Goal: Task Accomplishment & Management: Complete application form

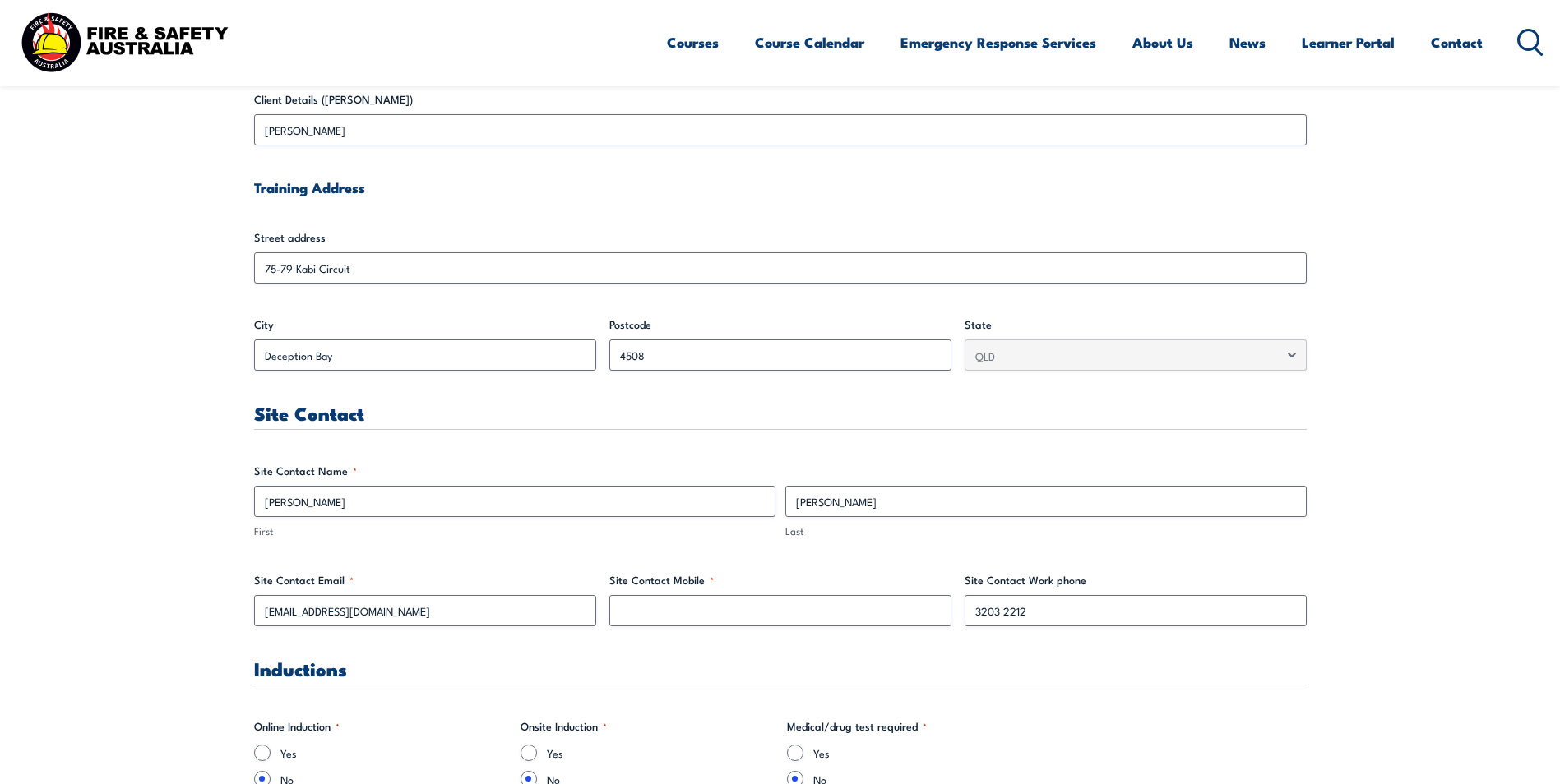
scroll to position [576, 0]
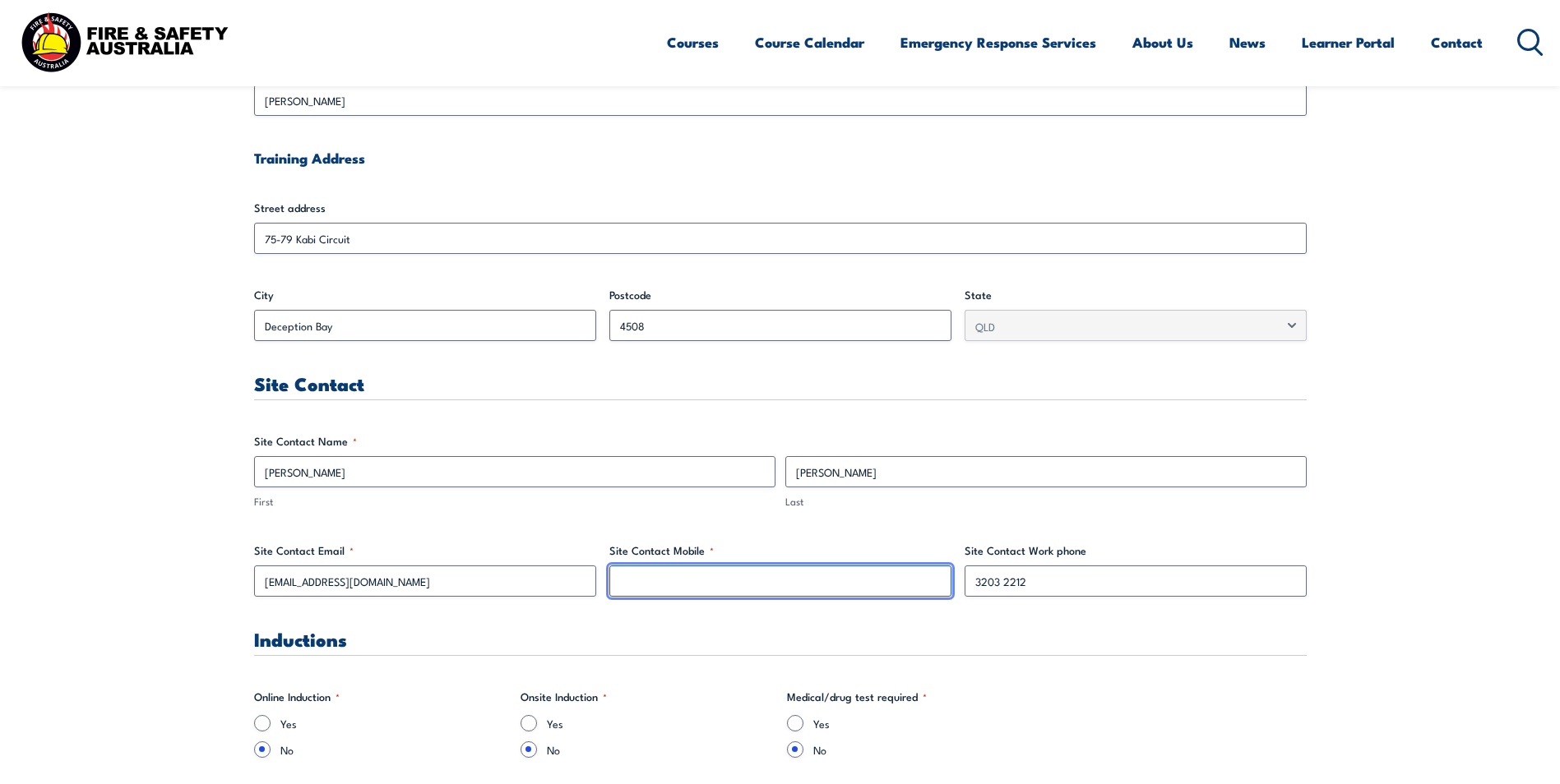
click at [708, 576] on input "Site Contact Mobile *" at bounding box center [781, 581] width 342 height 31
type input "0422136411"
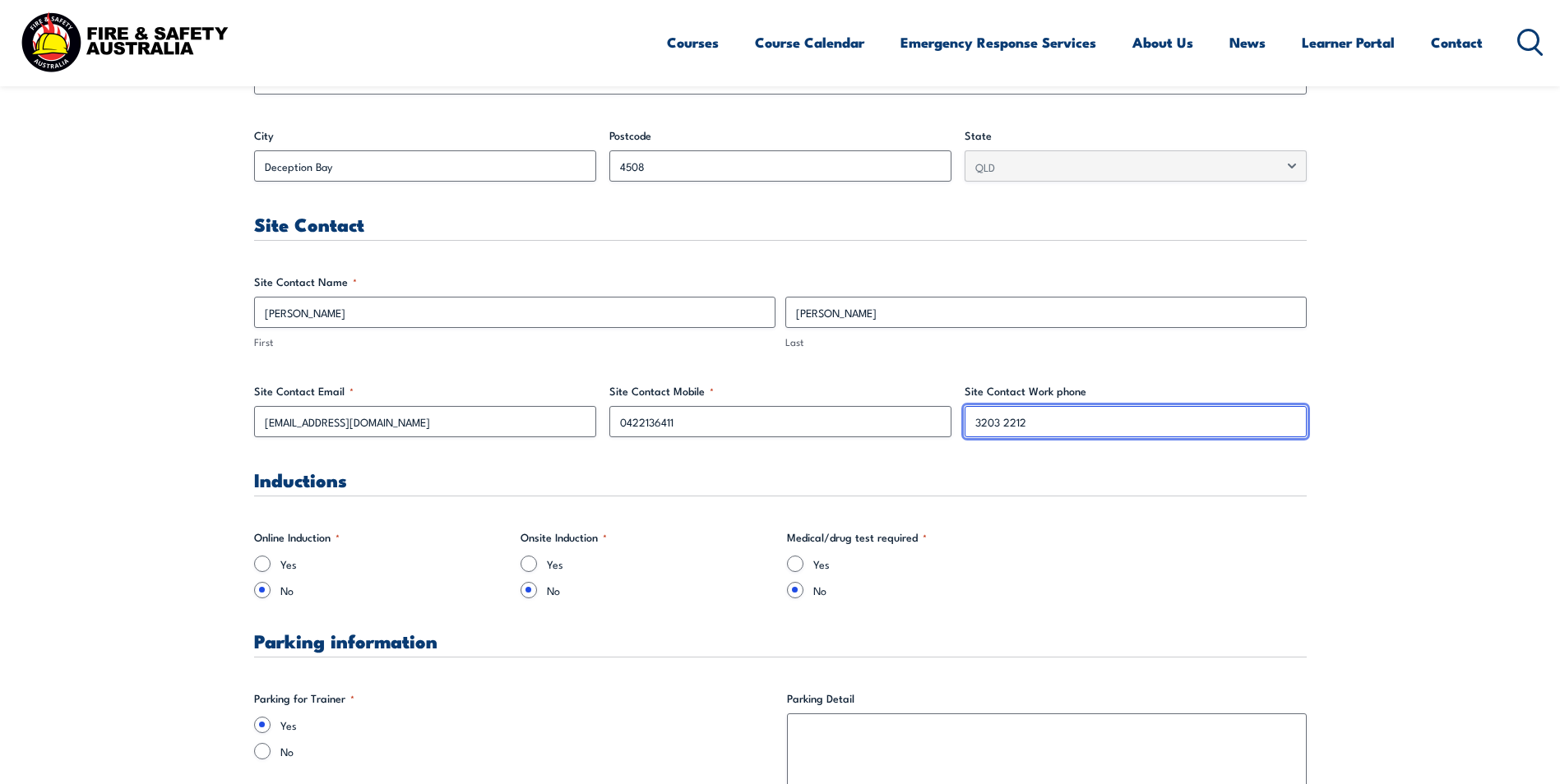
scroll to position [739, 0]
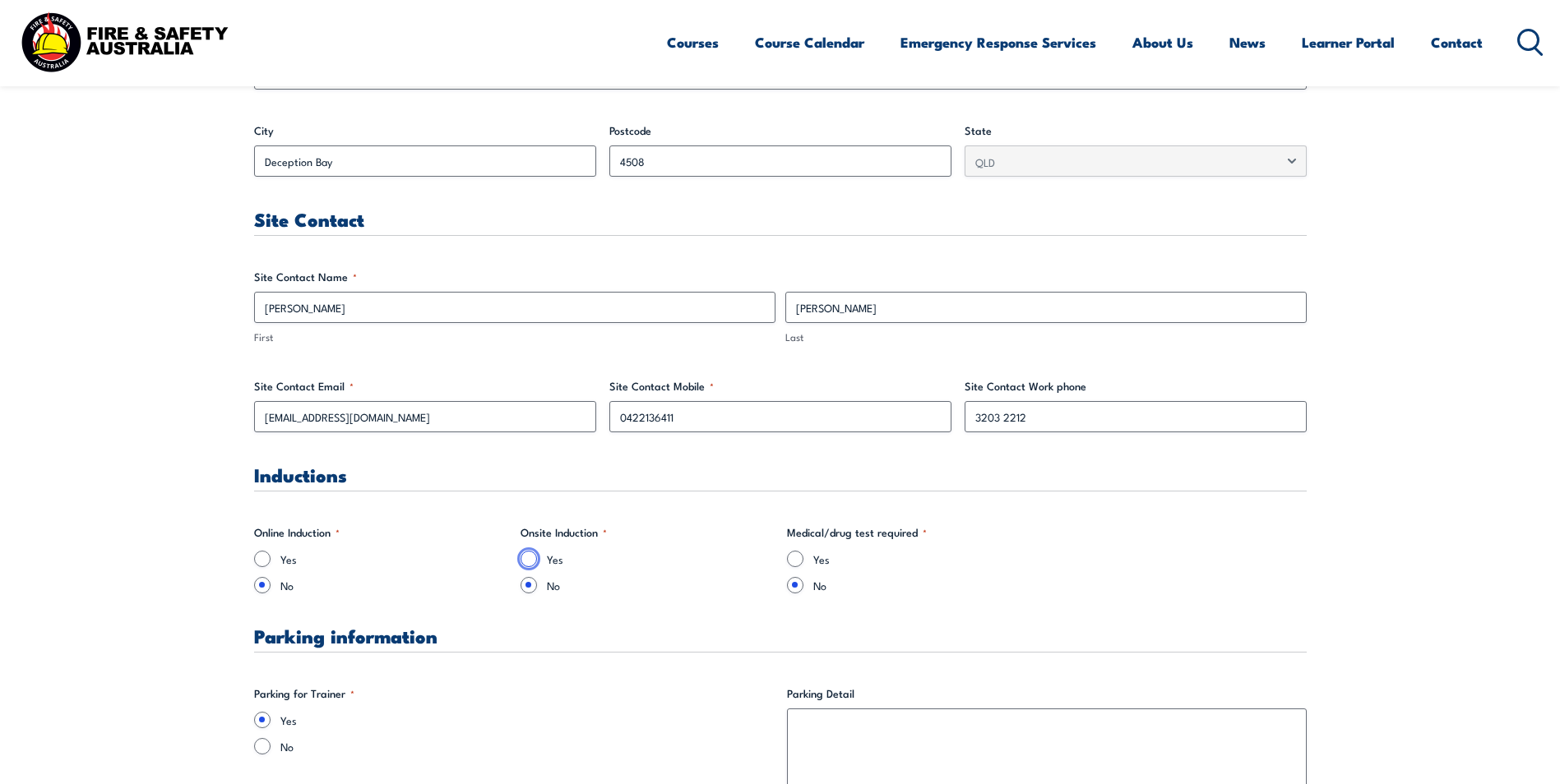
click at [532, 554] on input "Yes" at bounding box center [529, 559] width 16 height 16
radio input "true"
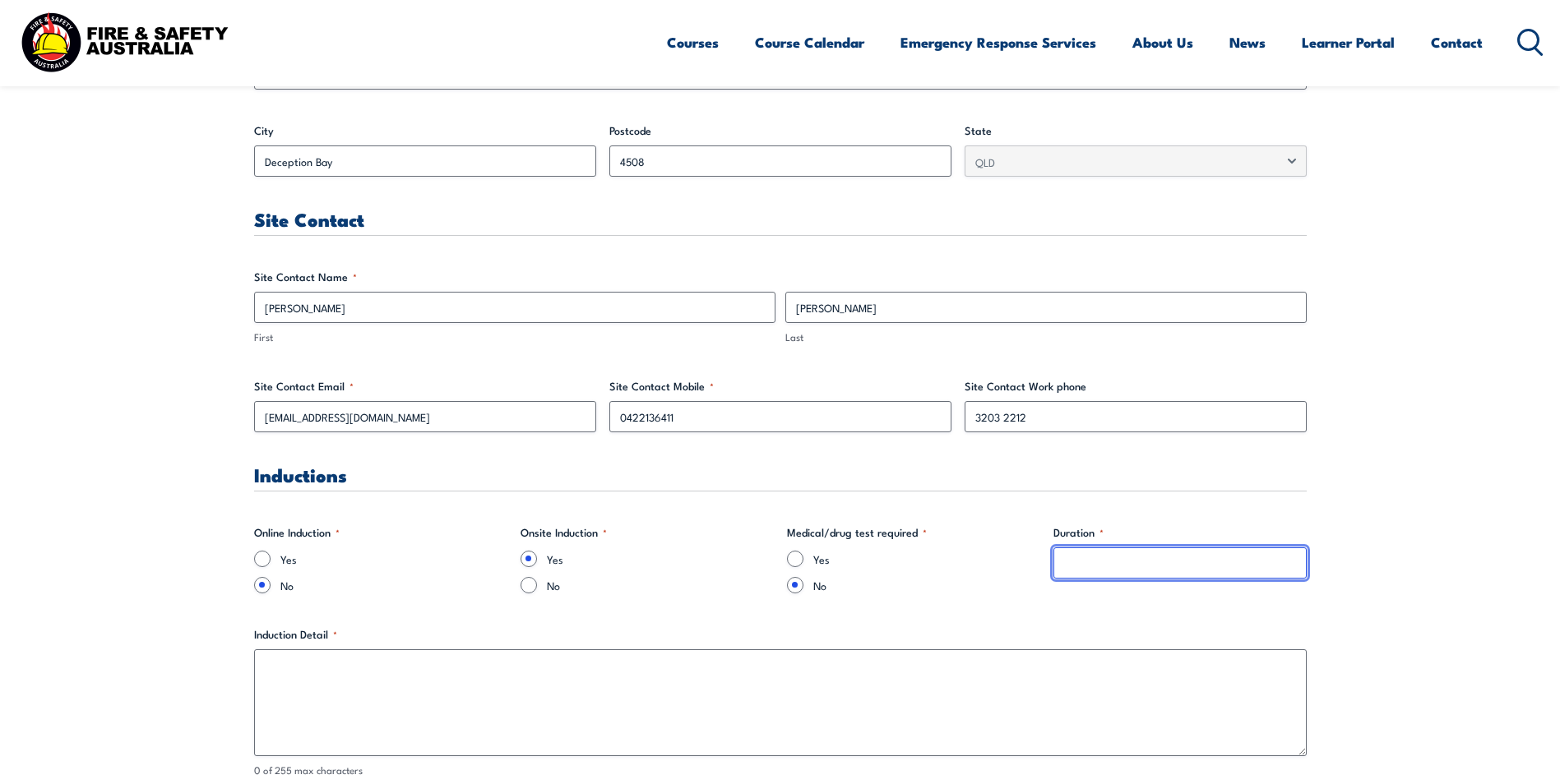
click at [1064, 571] on input "Duration *" at bounding box center [1180, 563] width 253 height 31
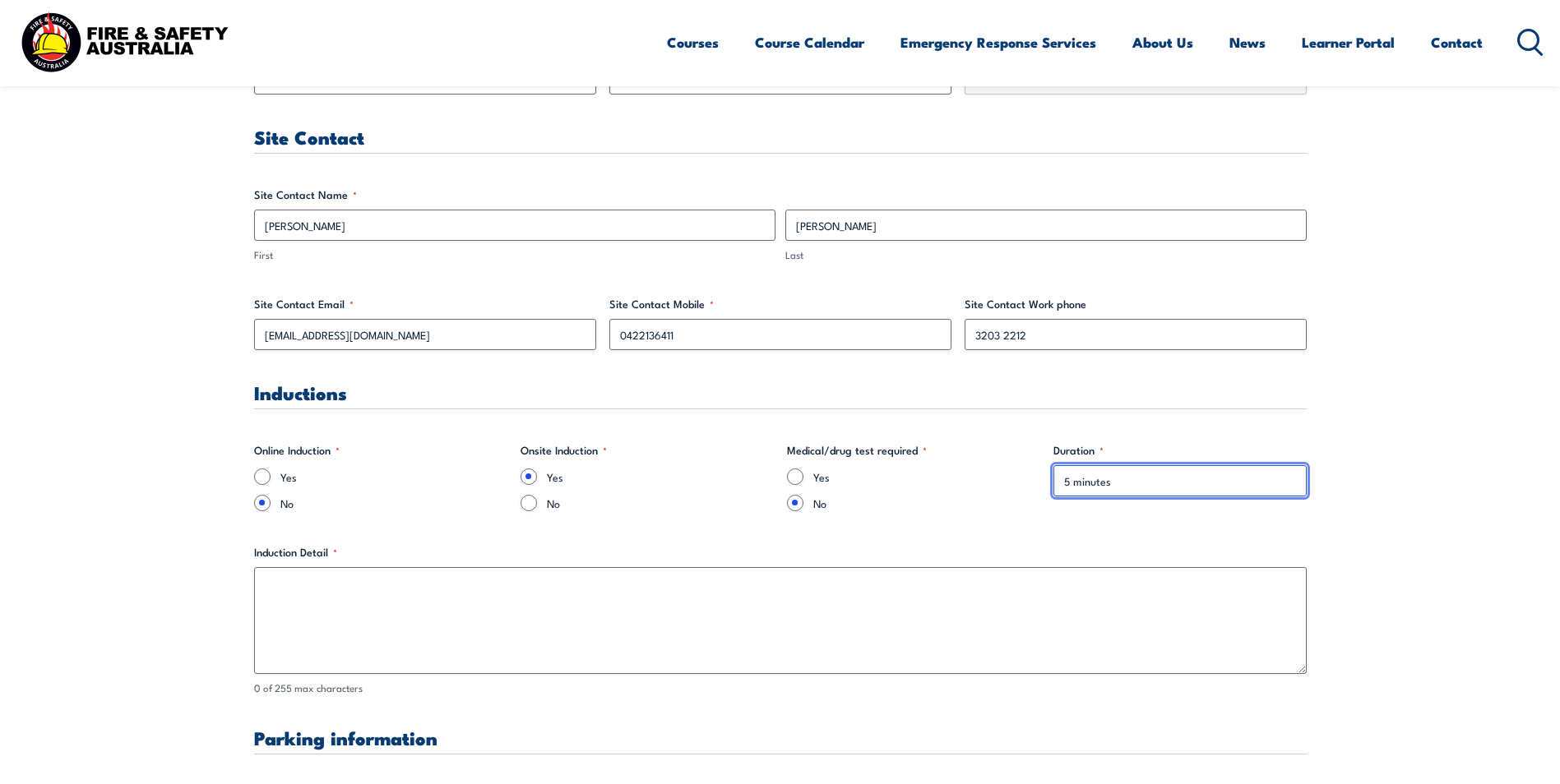
type input "5 minutes"
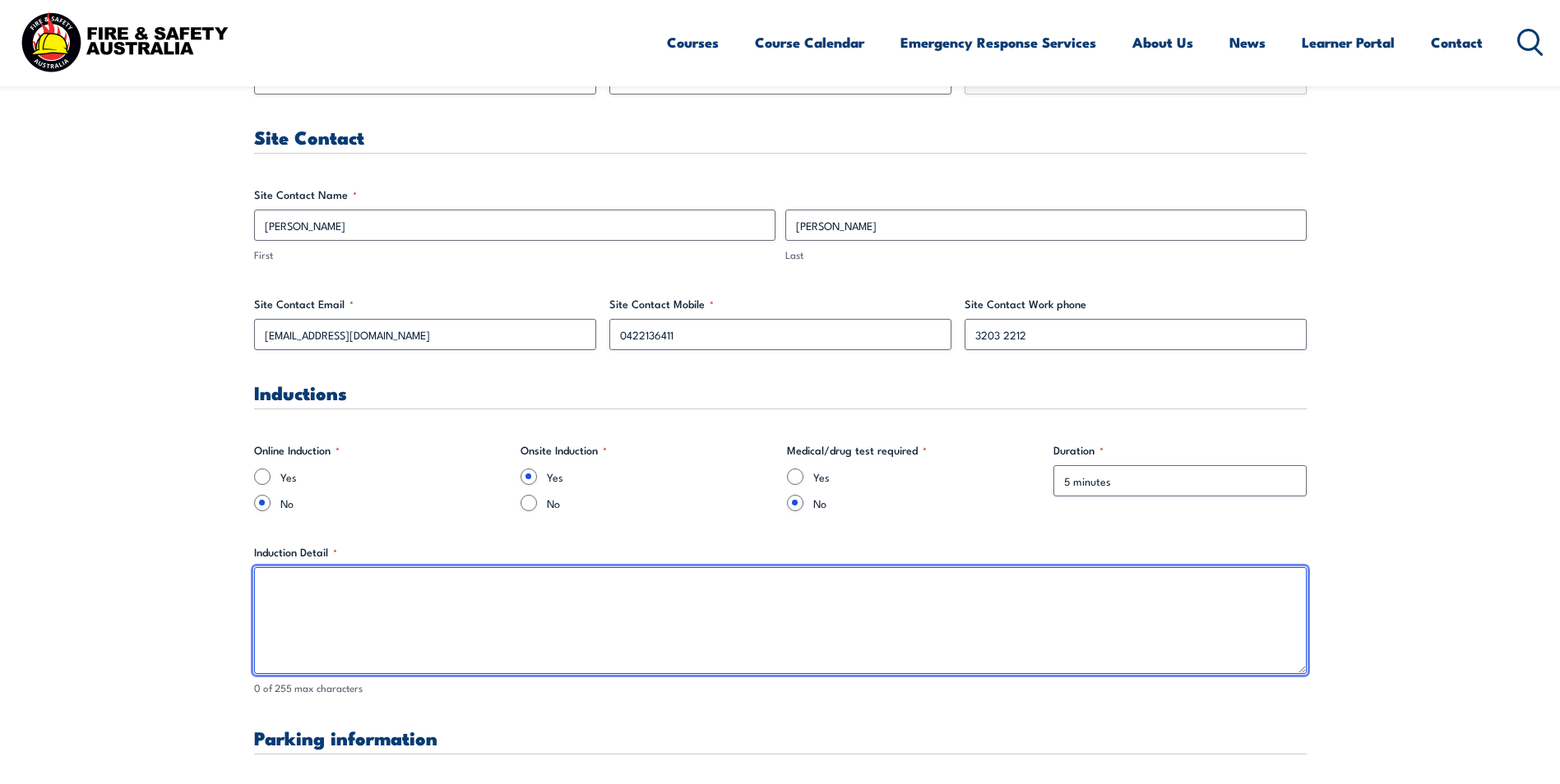
click at [448, 613] on textarea "Induction Detail *" at bounding box center [780, 621] width 1053 height 107
drag, startPoint x: 394, startPoint y: 625, endPoint x: 415, endPoint y: 621, distance: 21.4
click at [394, 625] on textarea "Induction Detail *" at bounding box center [780, 621] width 1053 height 107
click at [538, 588] on textarea "Contractor induction covers HSW, housekeeping," at bounding box center [780, 621] width 1053 height 107
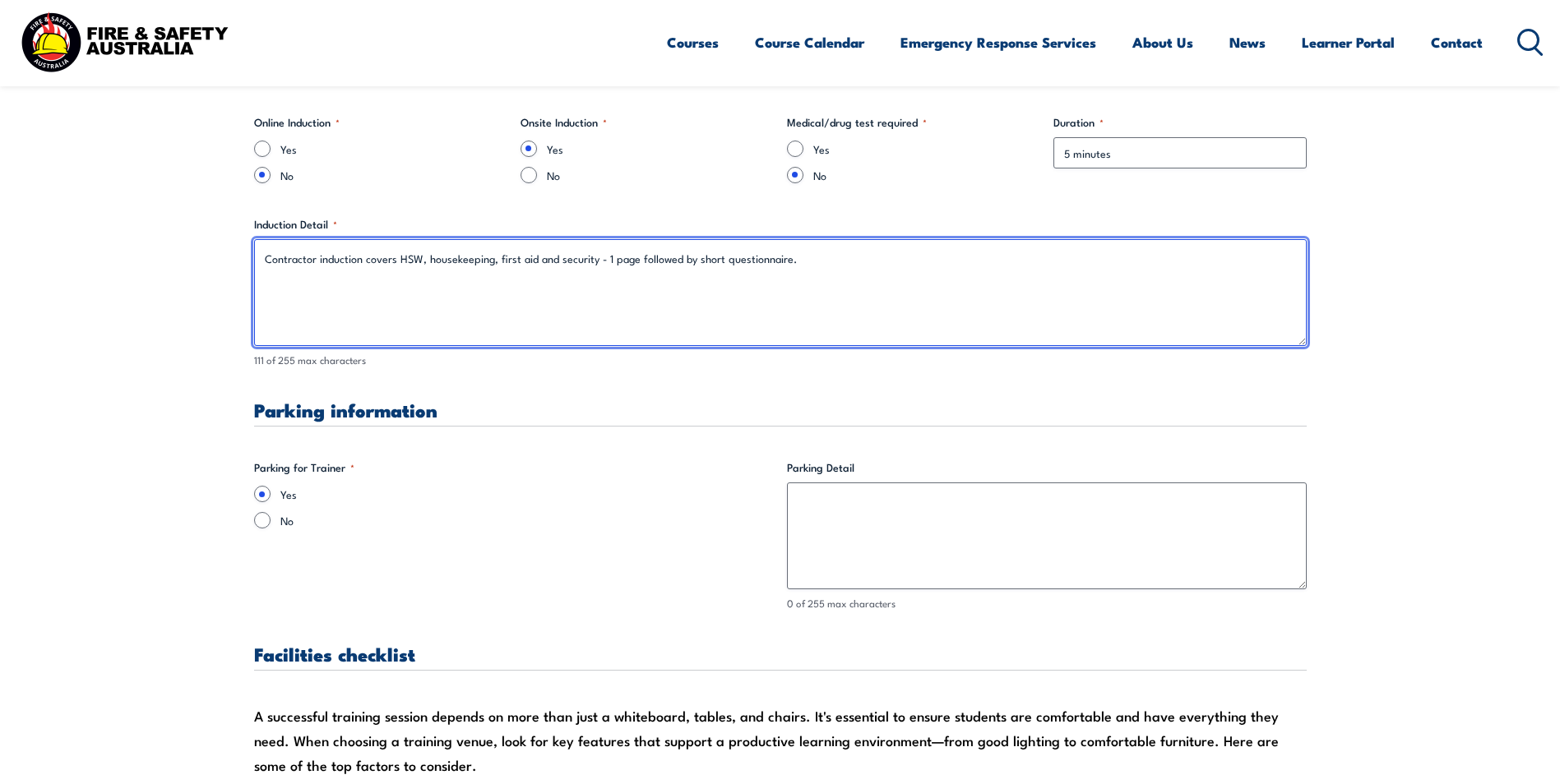
scroll to position [1151, 0]
type textarea "Contractor induction covers HSW, housekeeping, first aid and security - 1 page …"
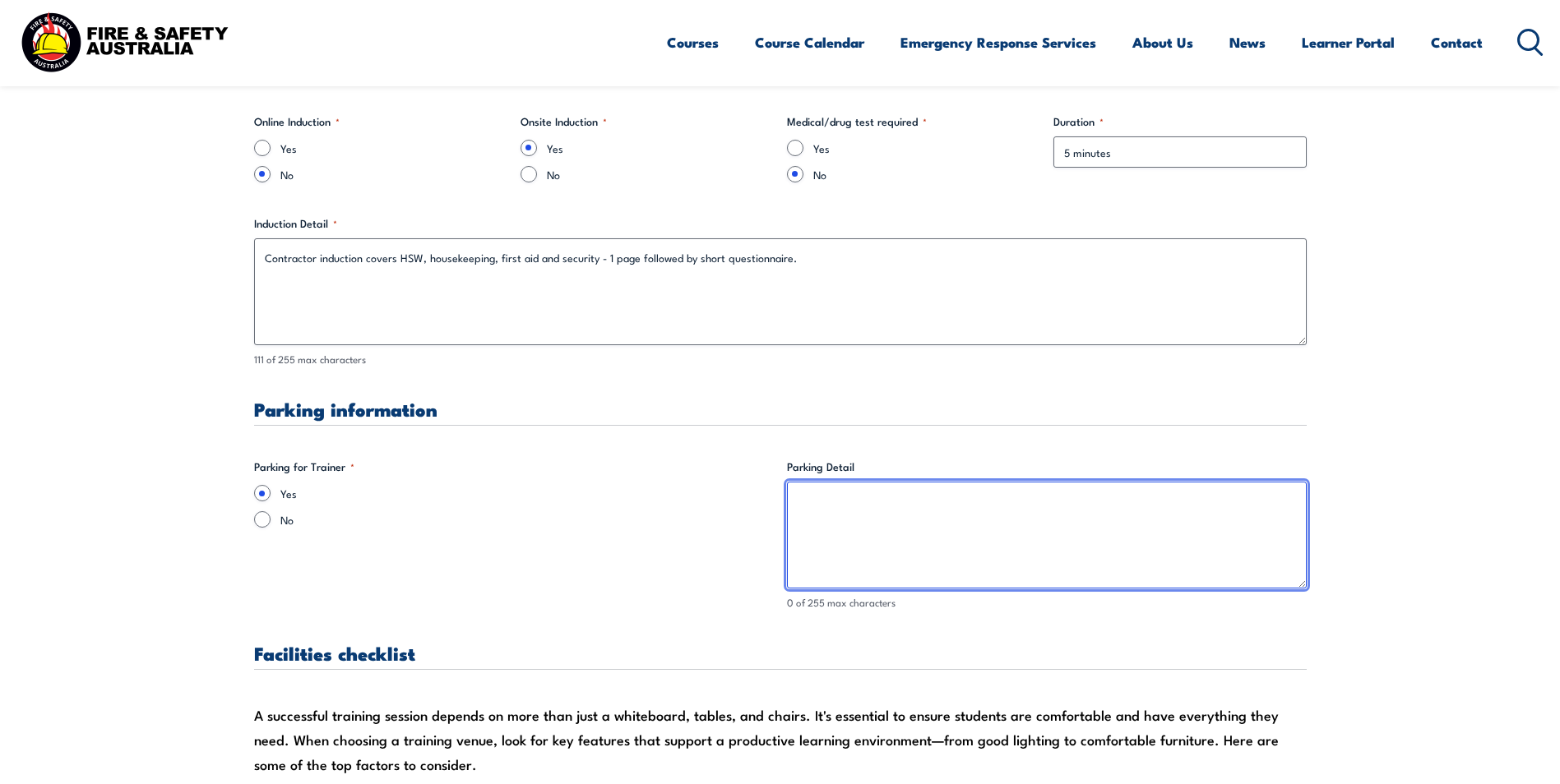
click at [1010, 539] on textarea "Parking Detail" at bounding box center [1047, 535] width 520 height 107
type textarea "R"
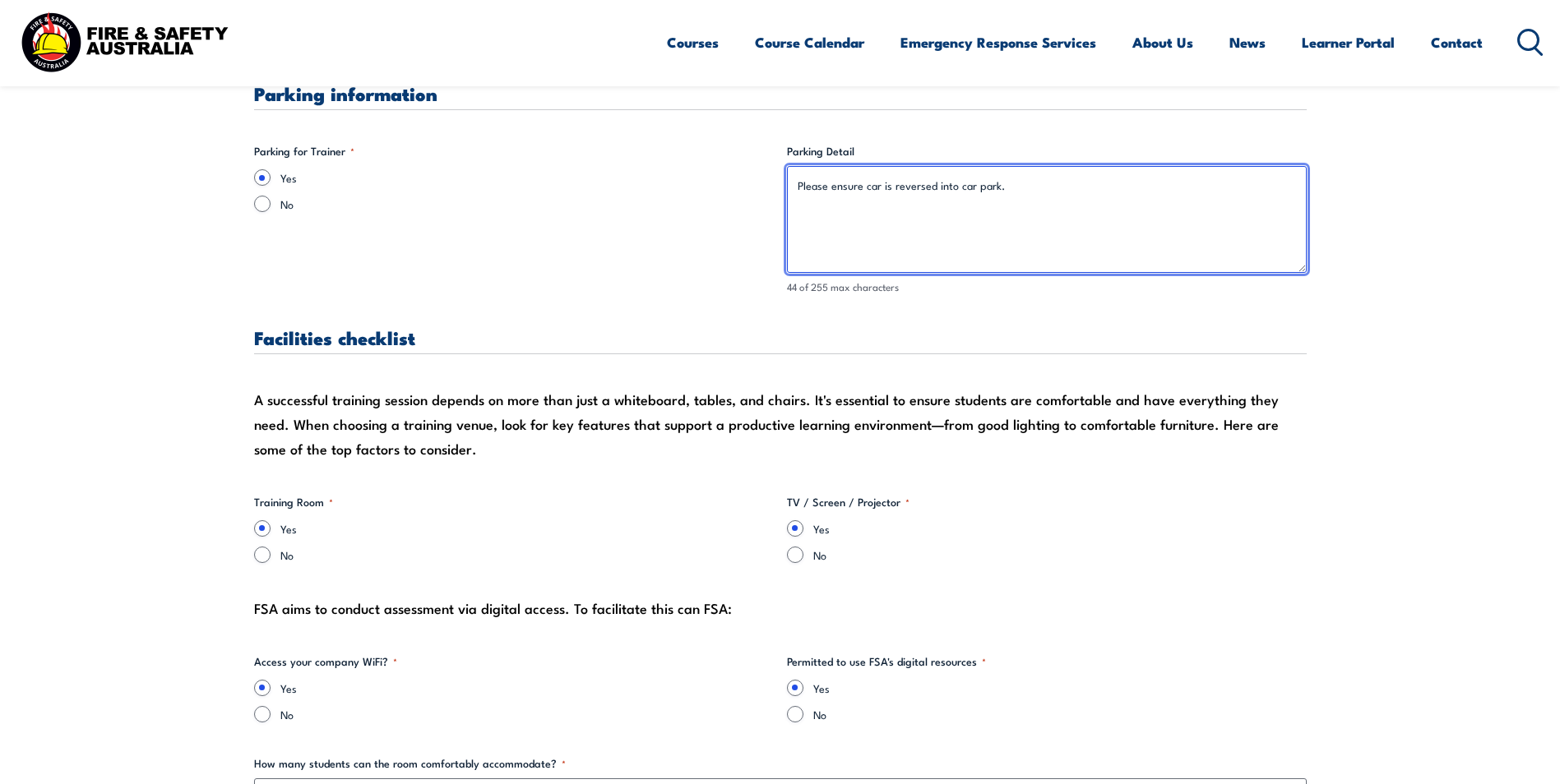
scroll to position [1562, 0]
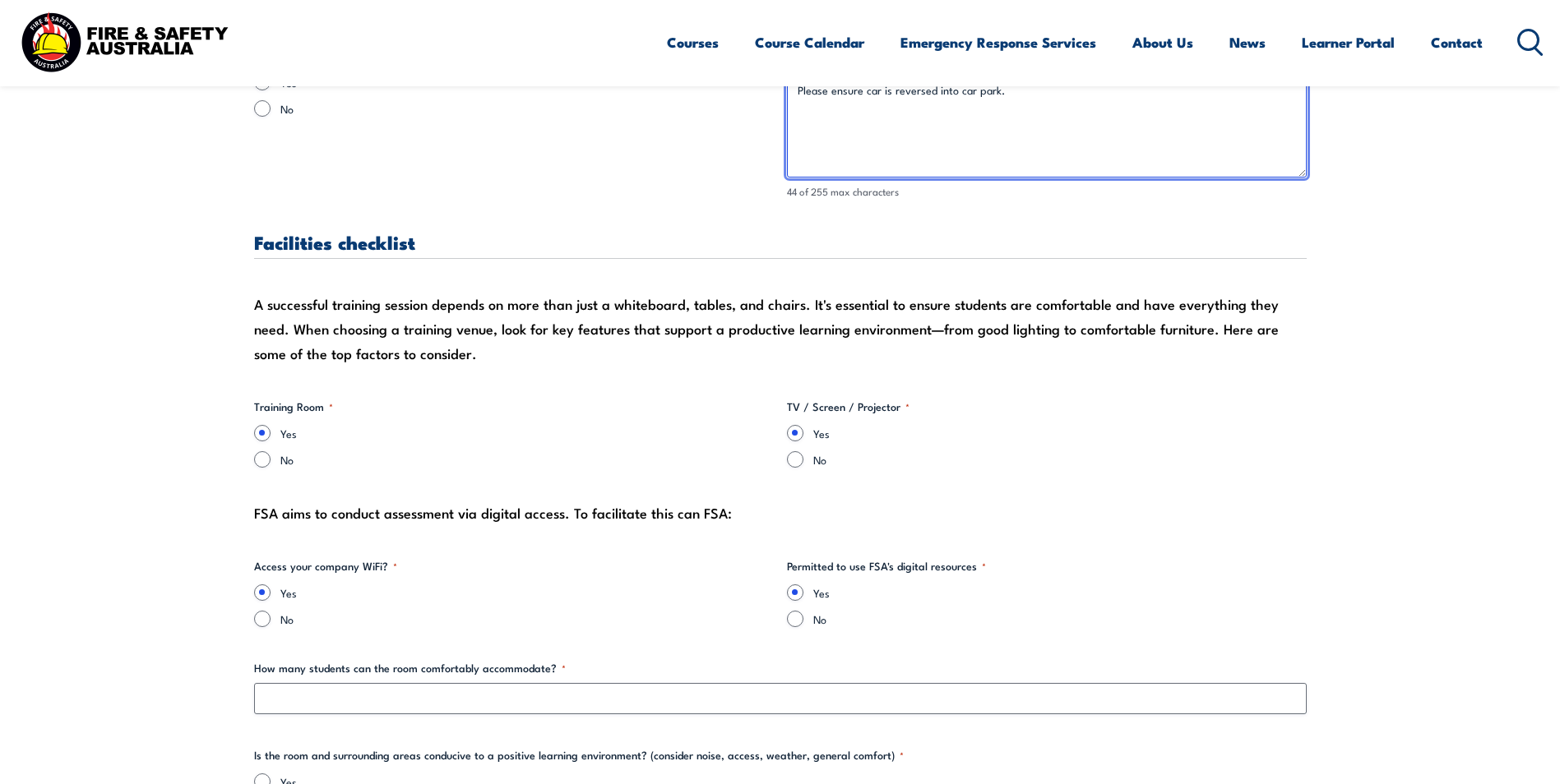
type textarea "Please ensure car is reversed into car park."
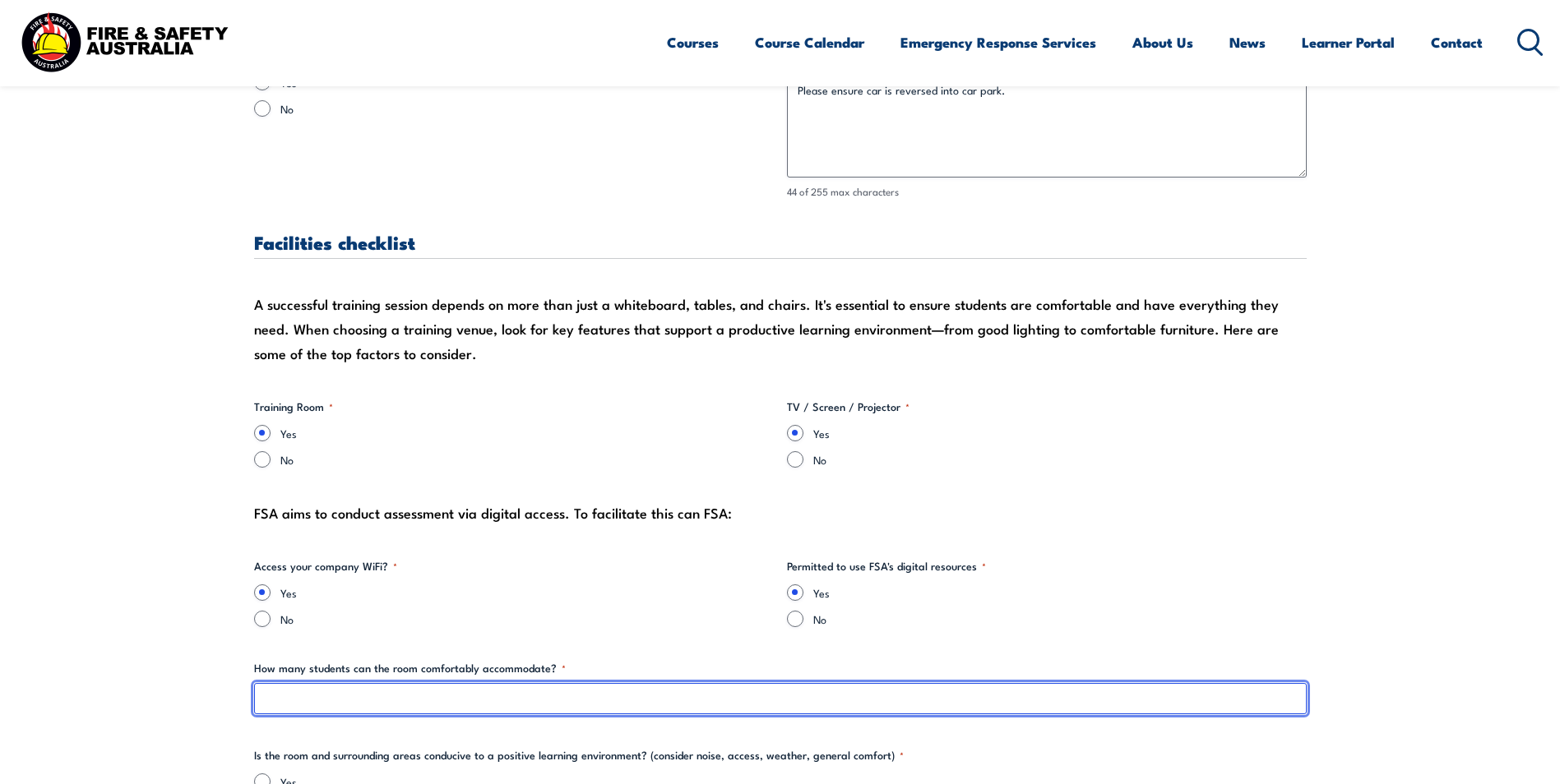
click at [535, 708] on input "How many students can the room comfortably accommodate? *" at bounding box center [780, 698] width 1053 height 31
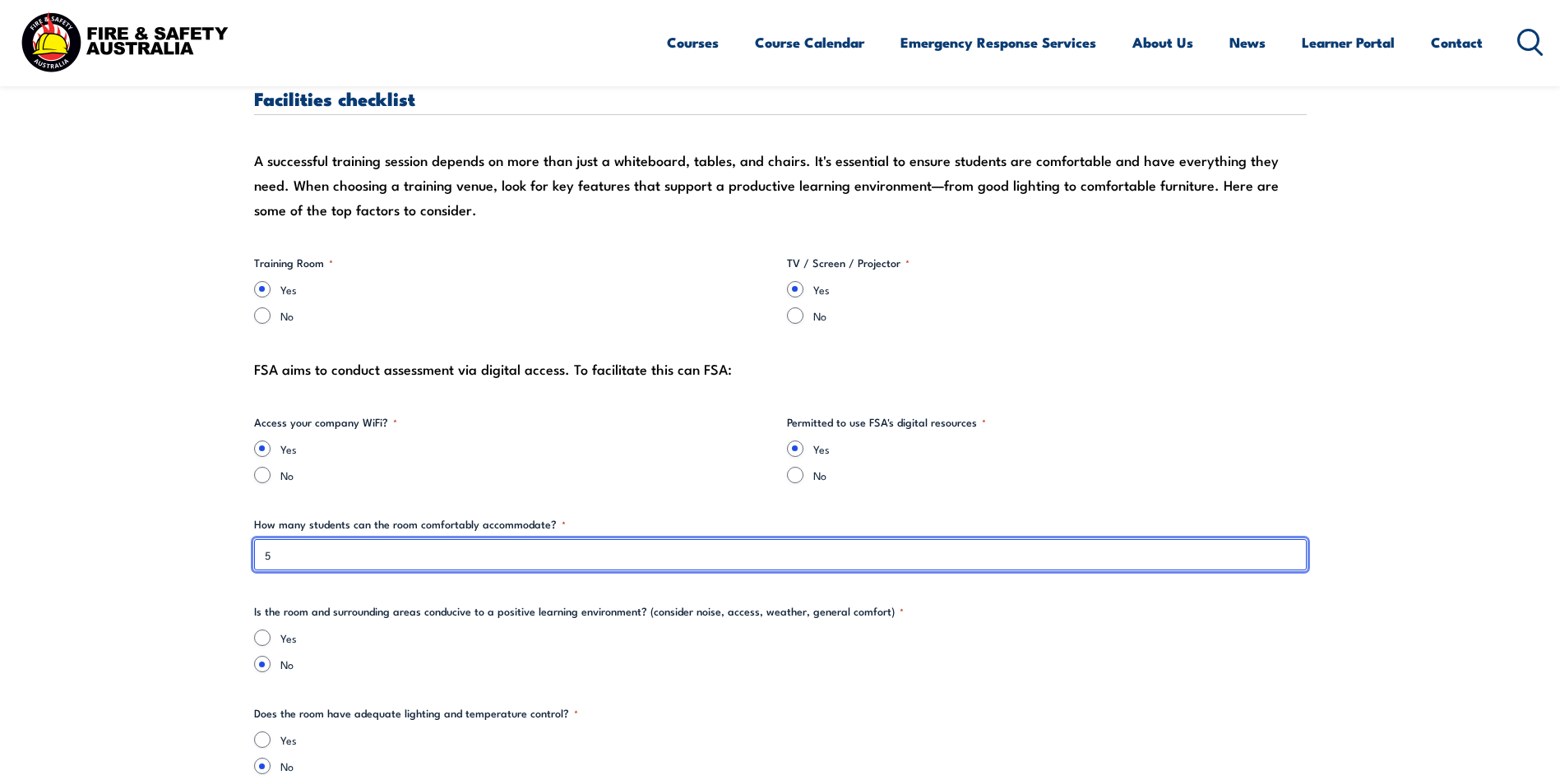
scroll to position [1727, 0]
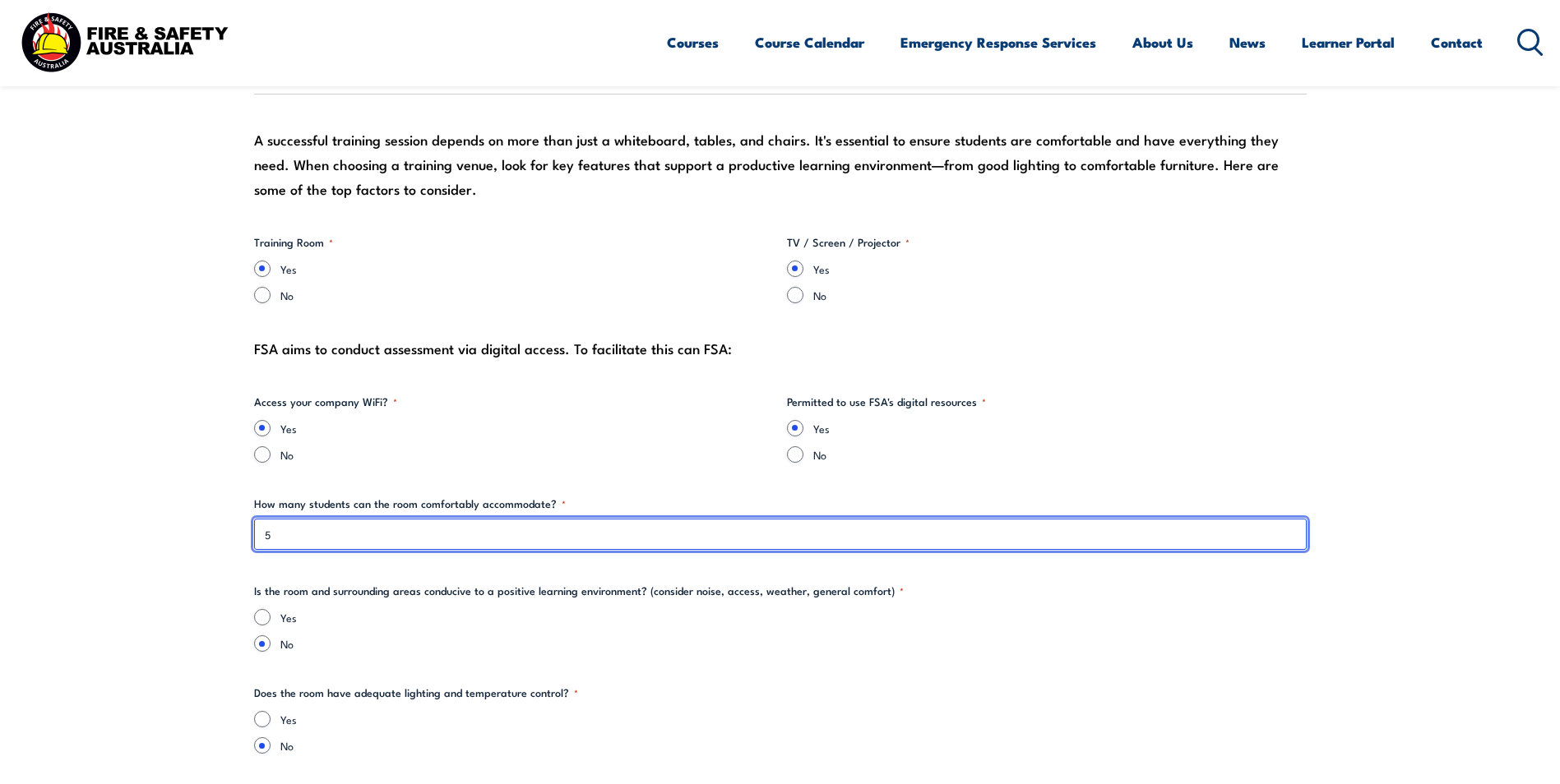
type input "5"
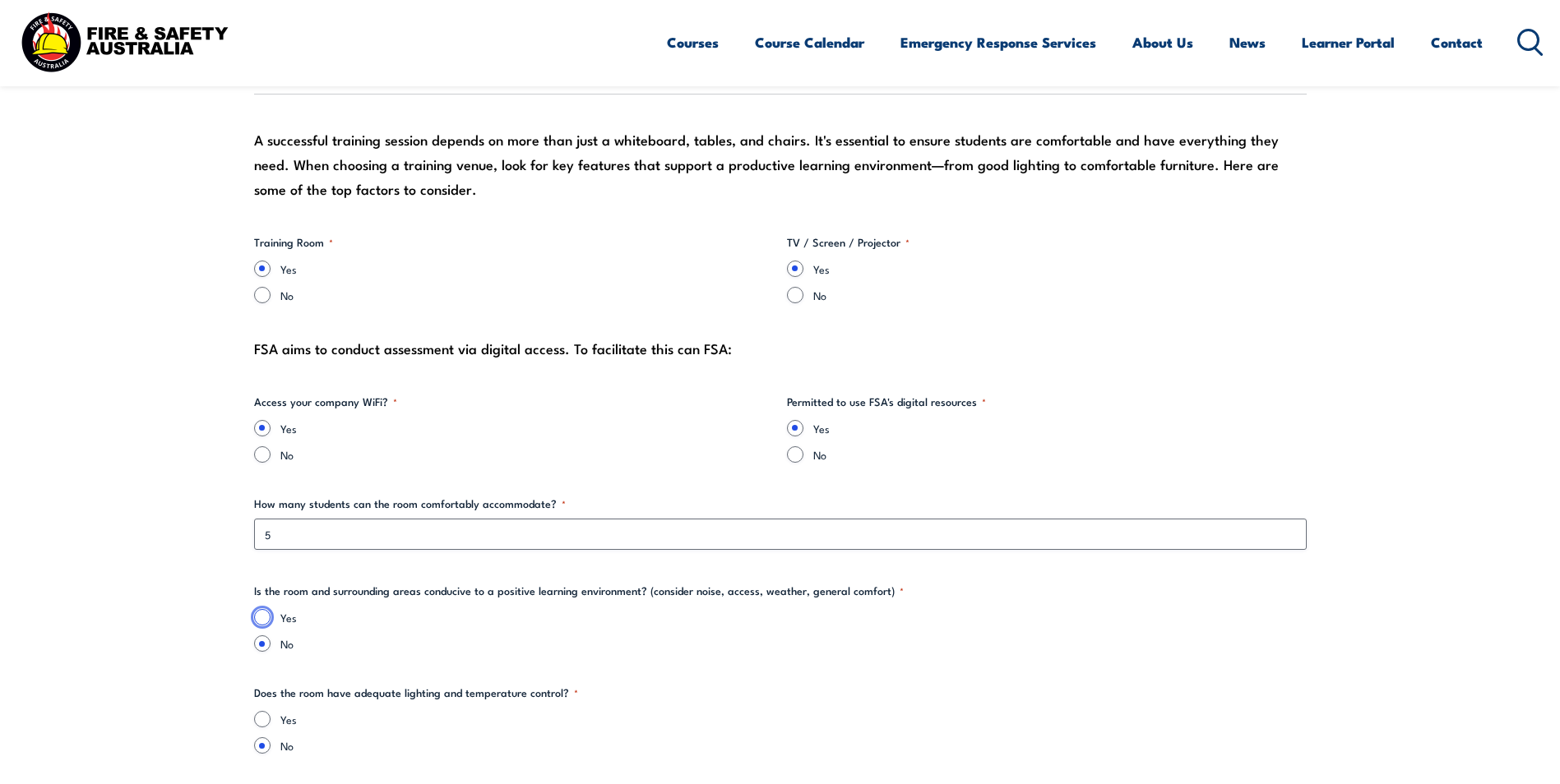
click at [270, 616] on input "Yes" at bounding box center [262, 617] width 16 height 16
radio input "true"
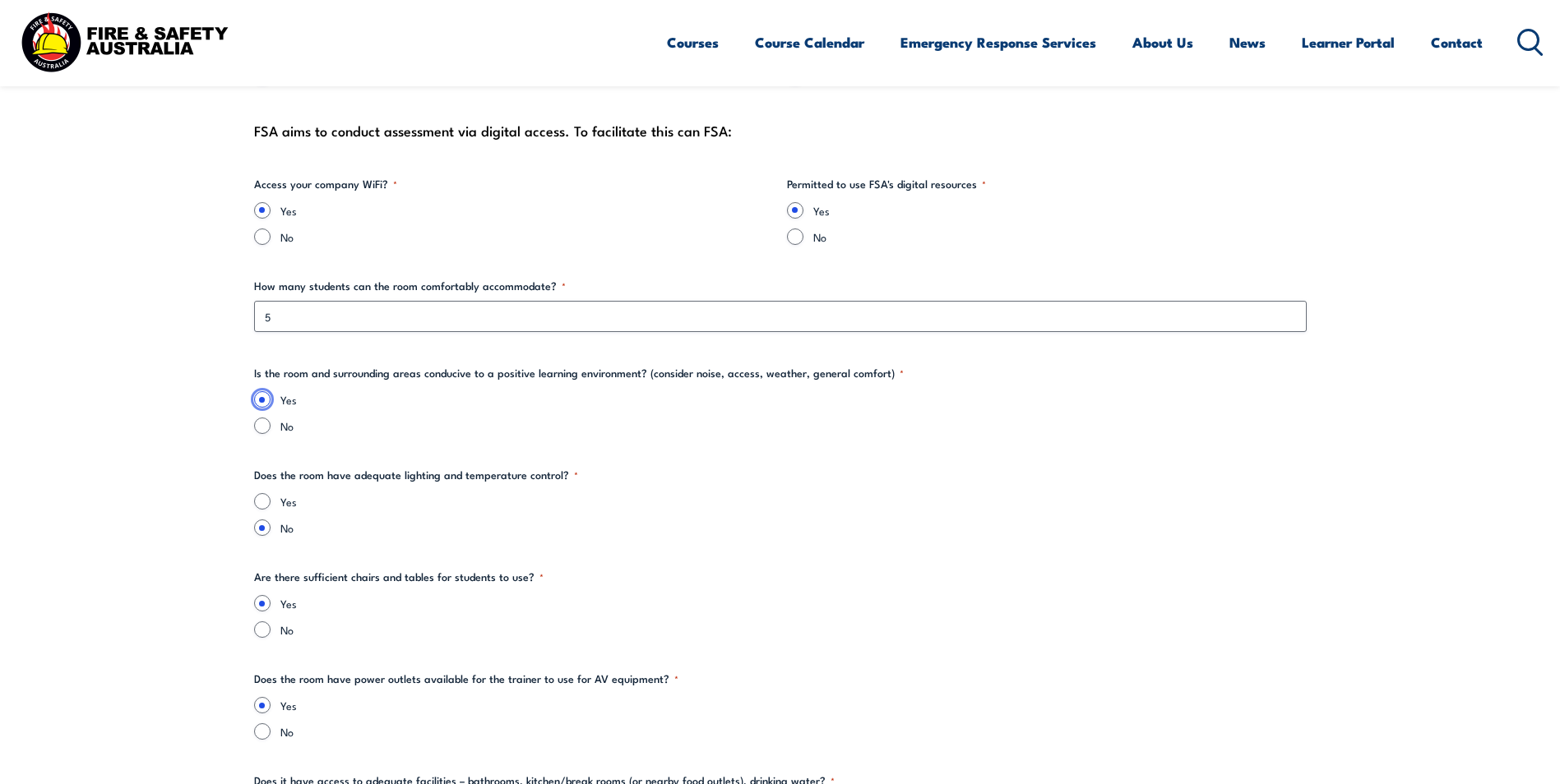
scroll to position [1972, 0]
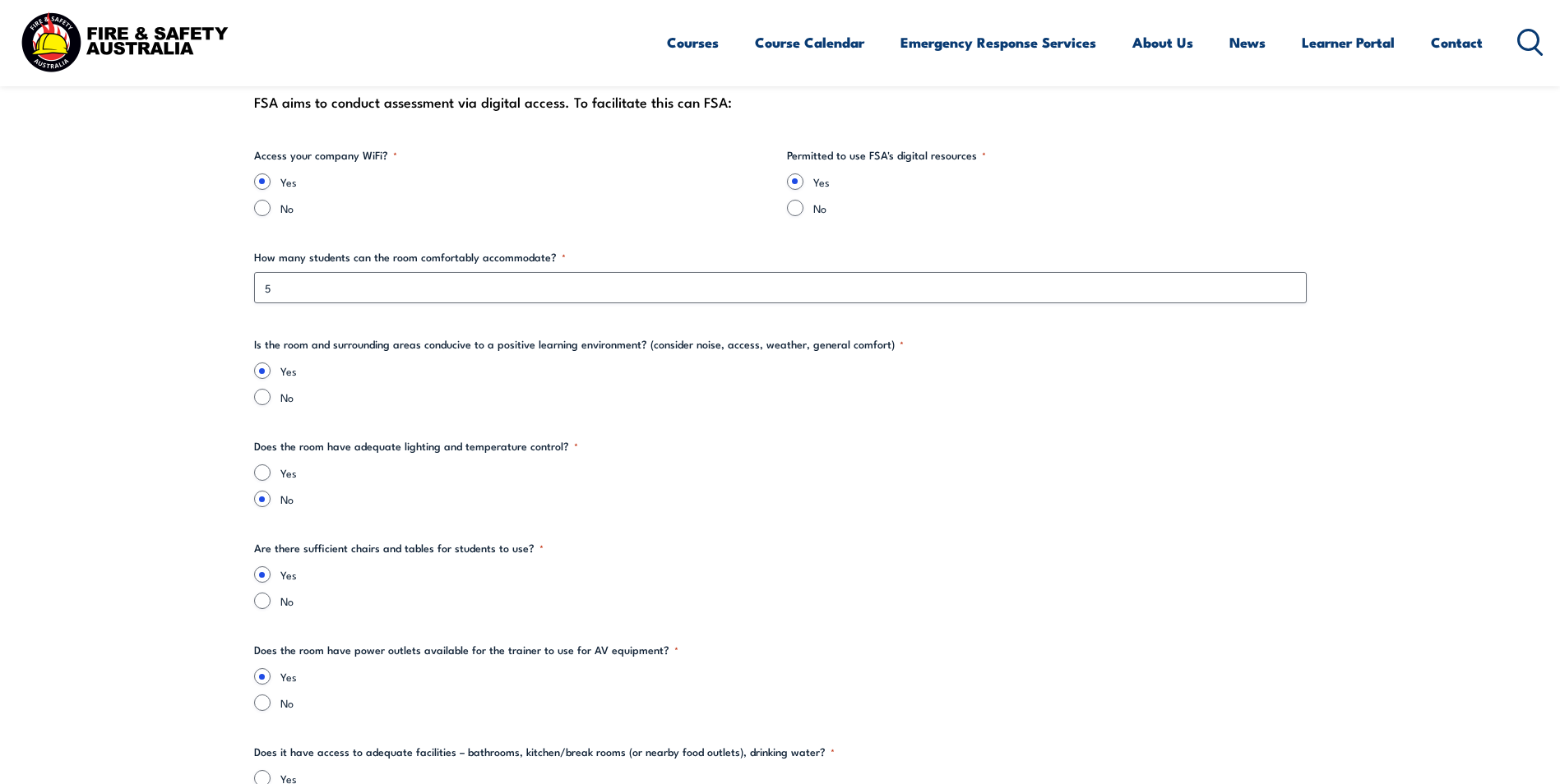
click at [271, 476] on div "Yes" at bounding box center [780, 472] width 1053 height 16
click at [265, 476] on input "Yes" at bounding box center [262, 472] width 16 height 16
radio input "true"
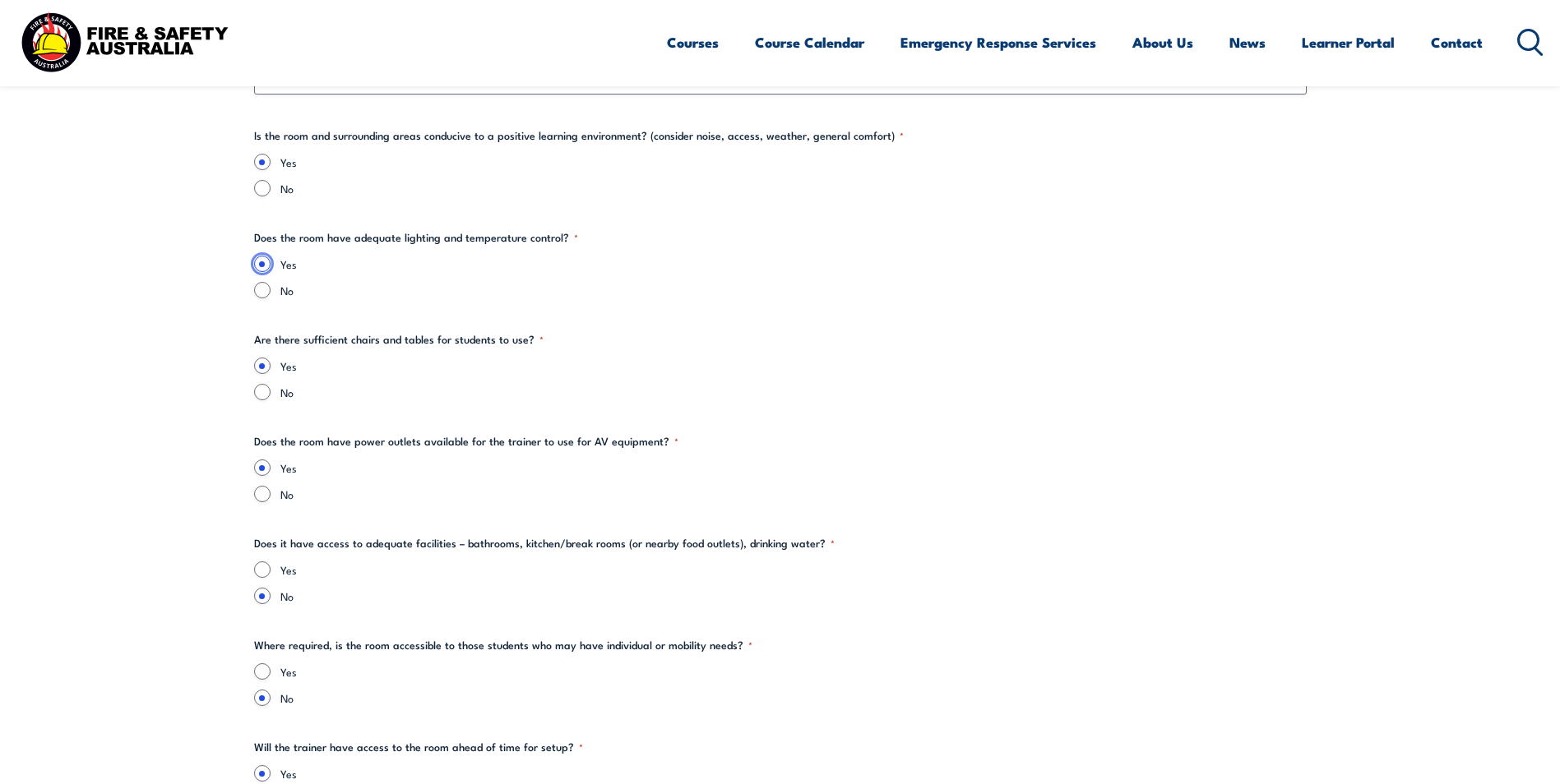
scroll to position [2219, 0]
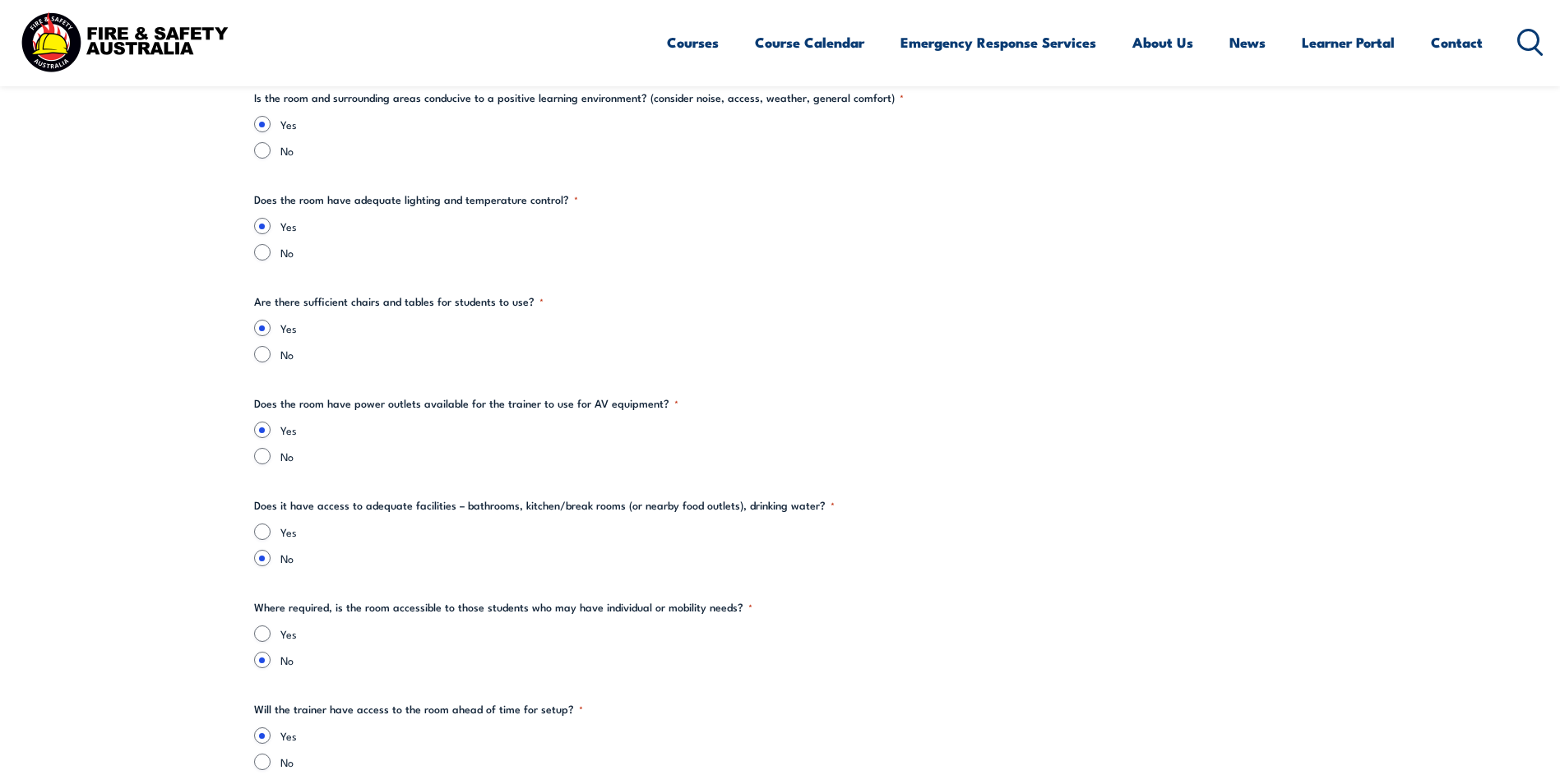
click at [271, 533] on div "Yes" at bounding box center [780, 532] width 1053 height 16
click at [259, 530] on input "Yes" at bounding box center [262, 532] width 16 height 16
radio input "true"
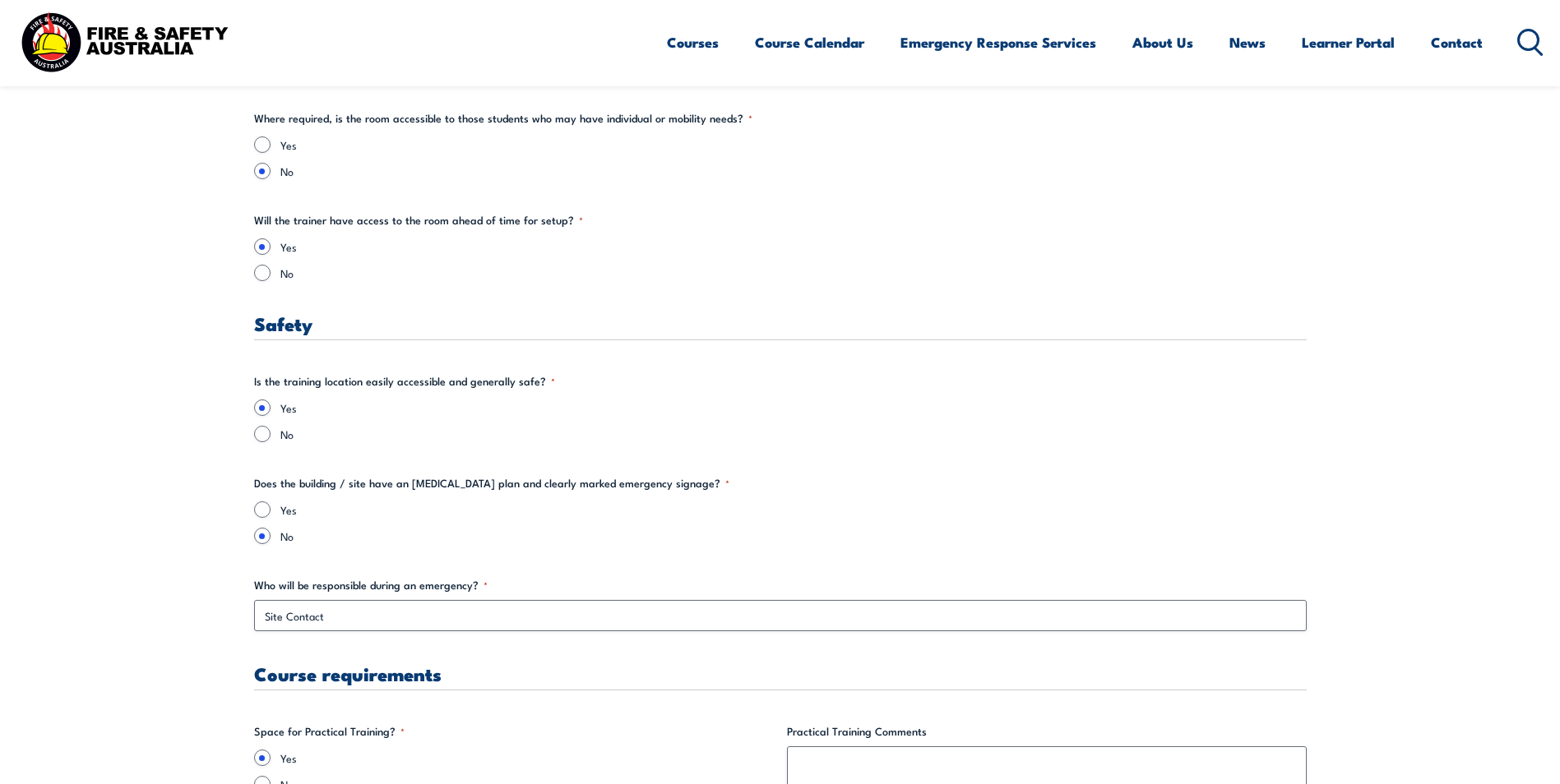
scroll to position [2713, 0]
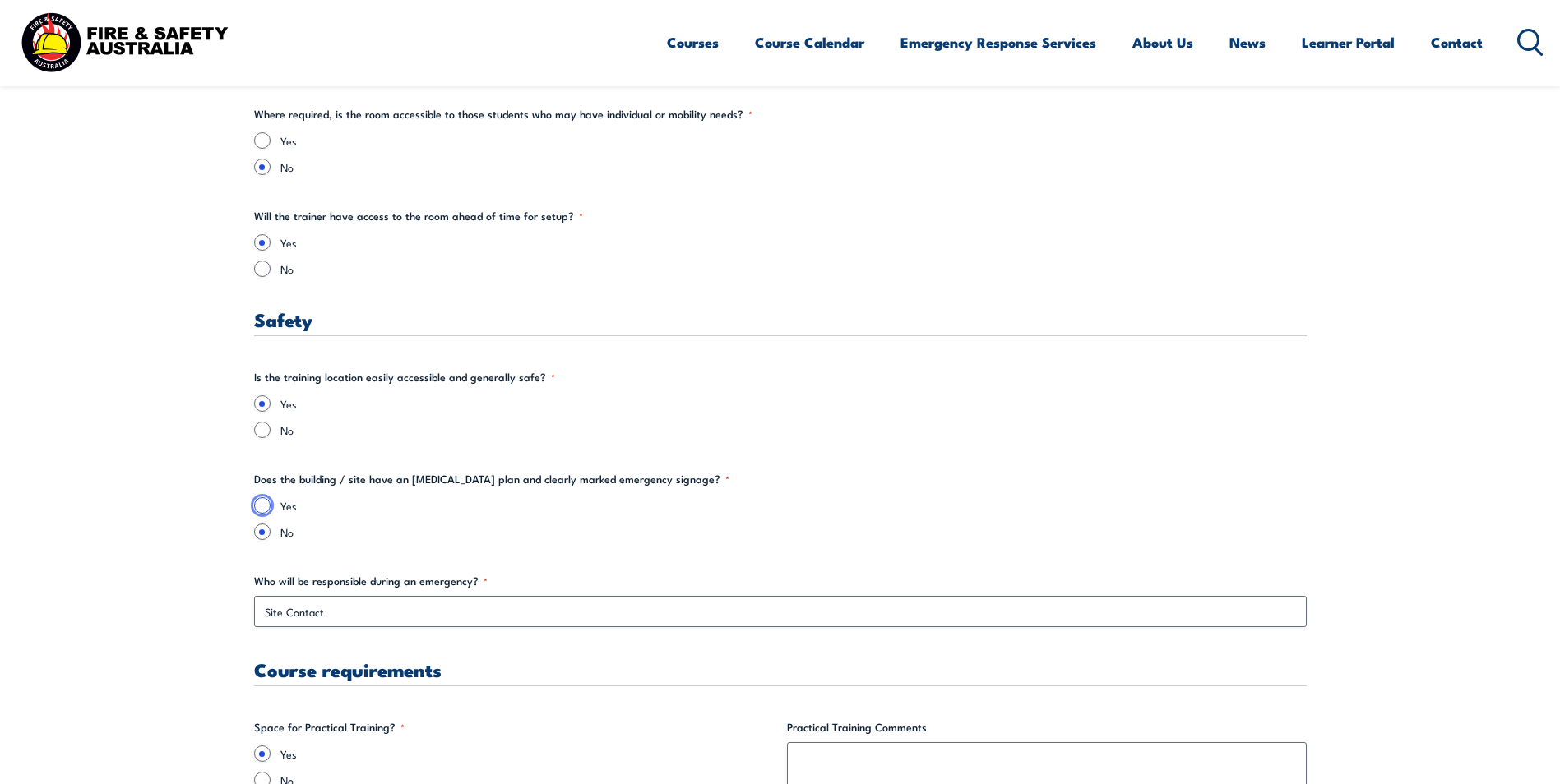
click at [260, 507] on input "Yes" at bounding box center [262, 505] width 16 height 16
radio input "true"
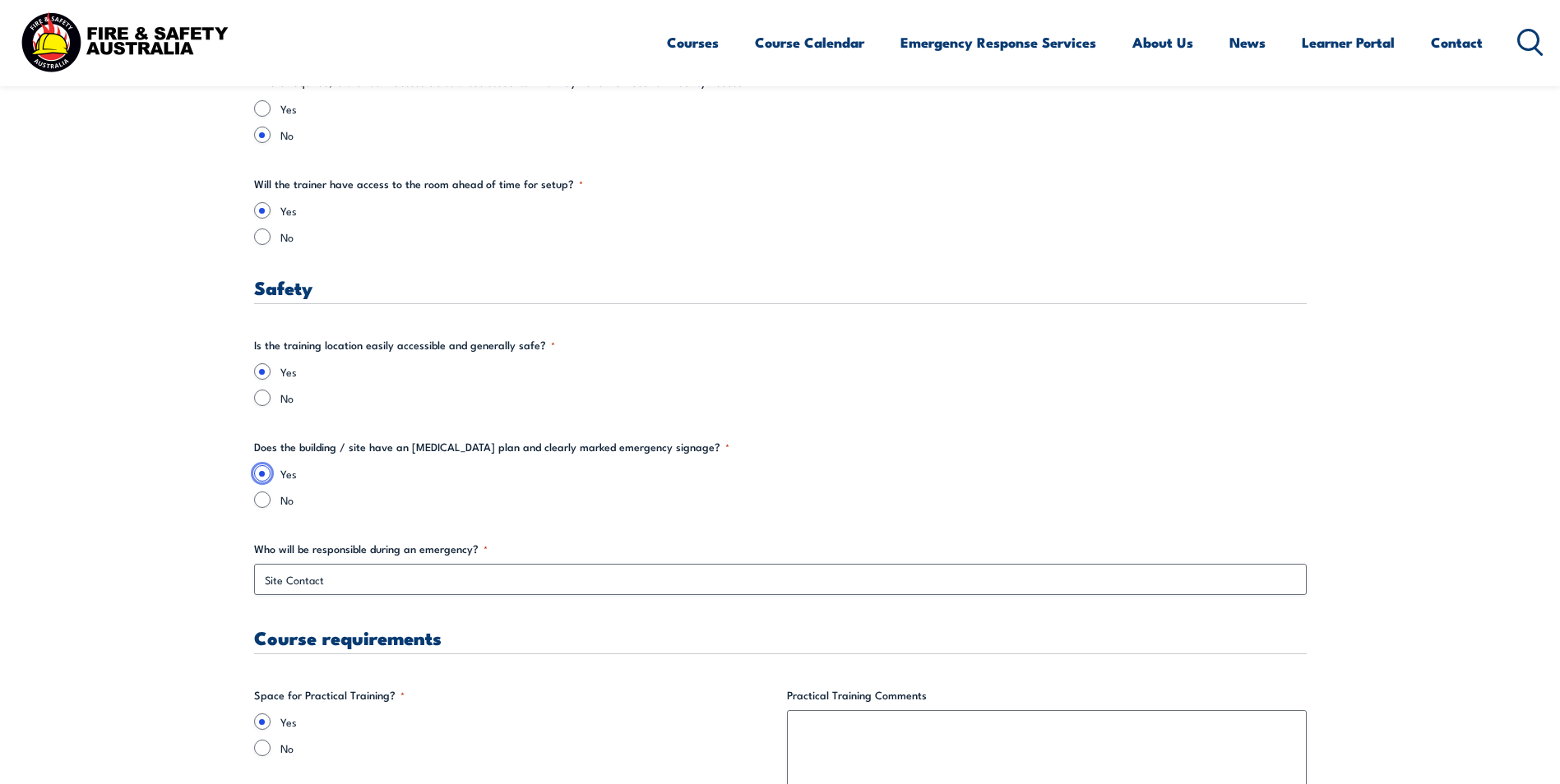
scroll to position [2795, 0]
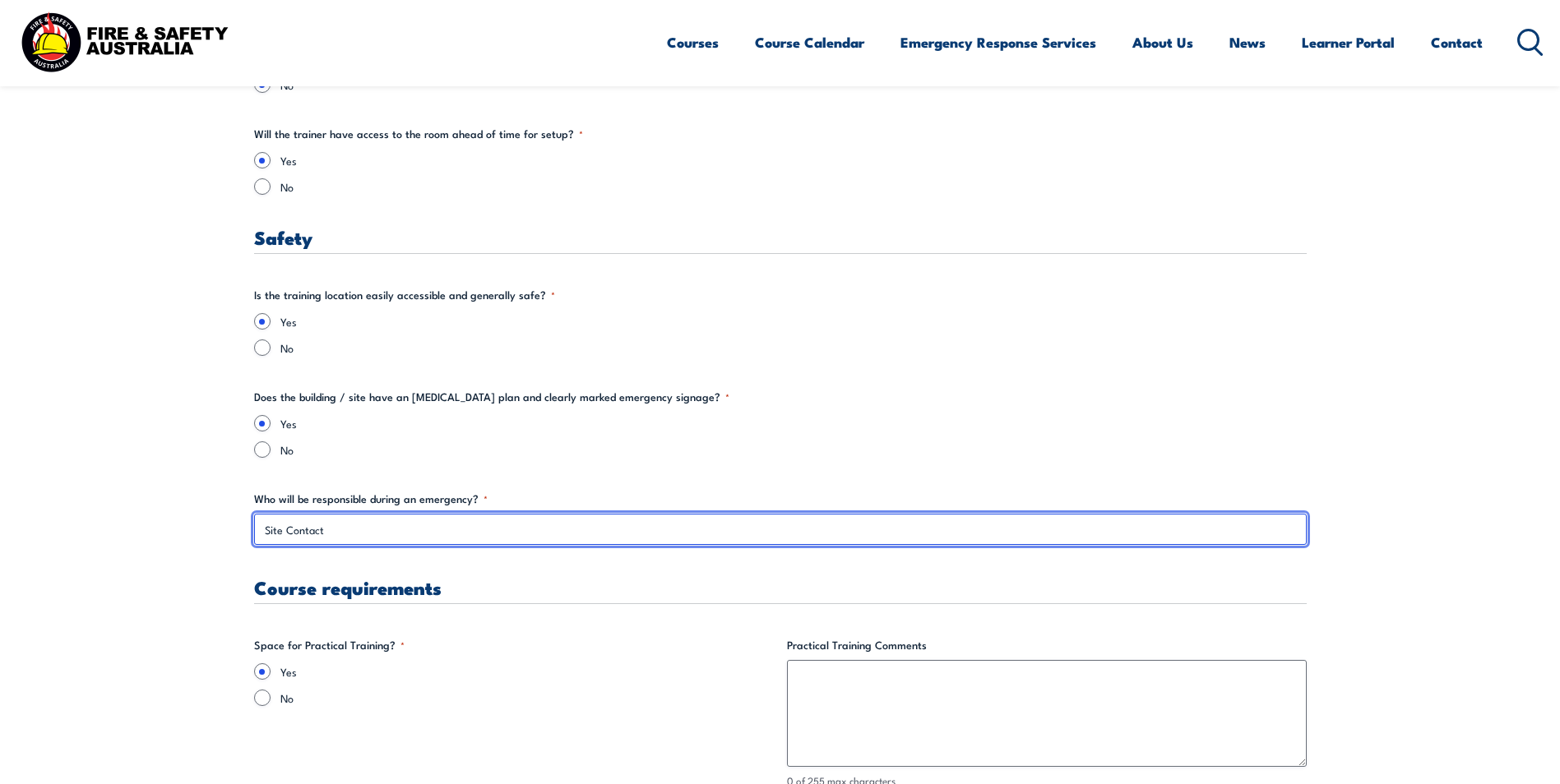
click at [393, 536] on input "Site Contact" at bounding box center [780, 529] width 1053 height 31
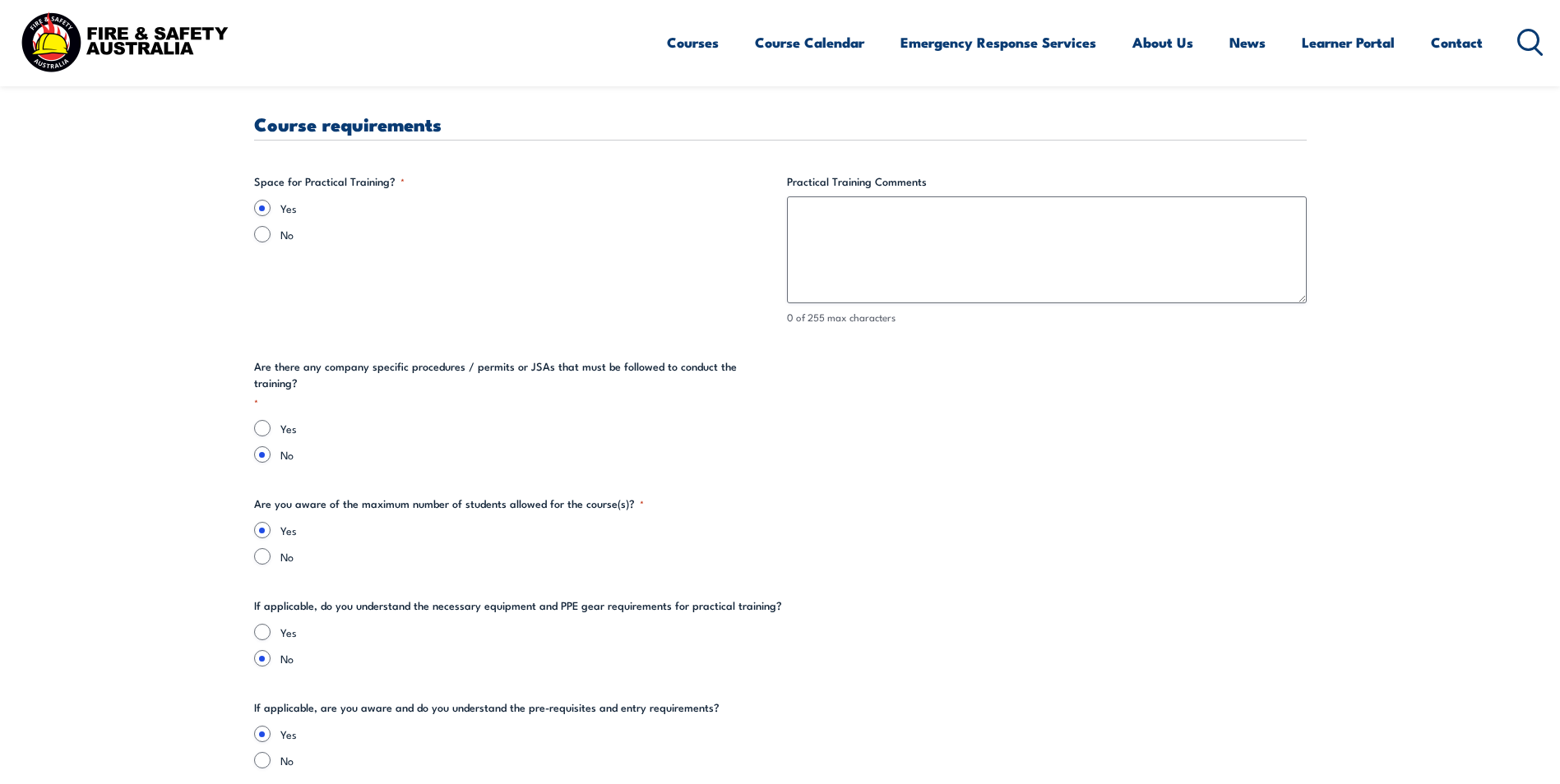
scroll to position [3288, 0]
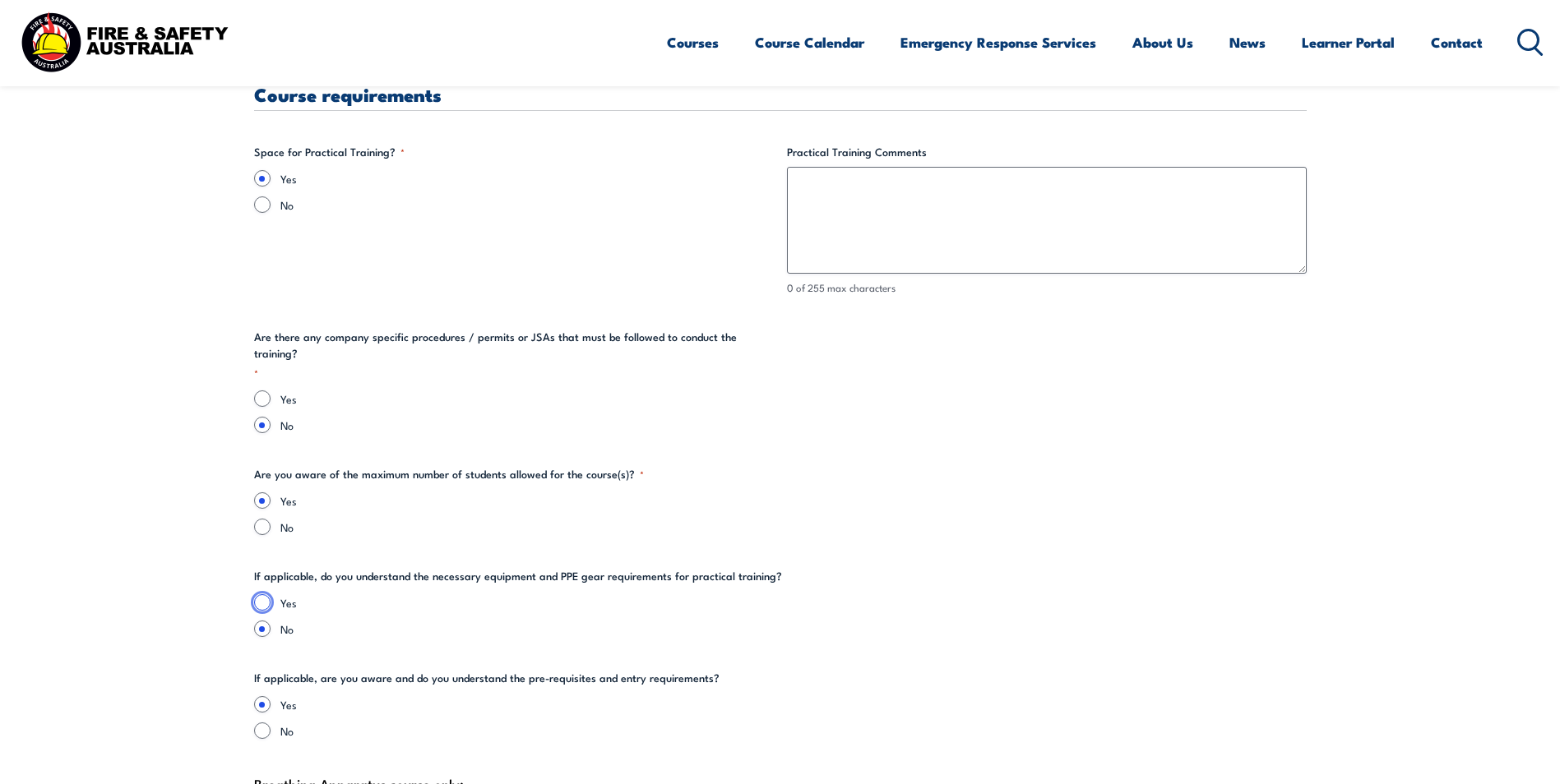
click at [259, 594] on input "Yes" at bounding box center [262, 602] width 16 height 16
radio input "true"
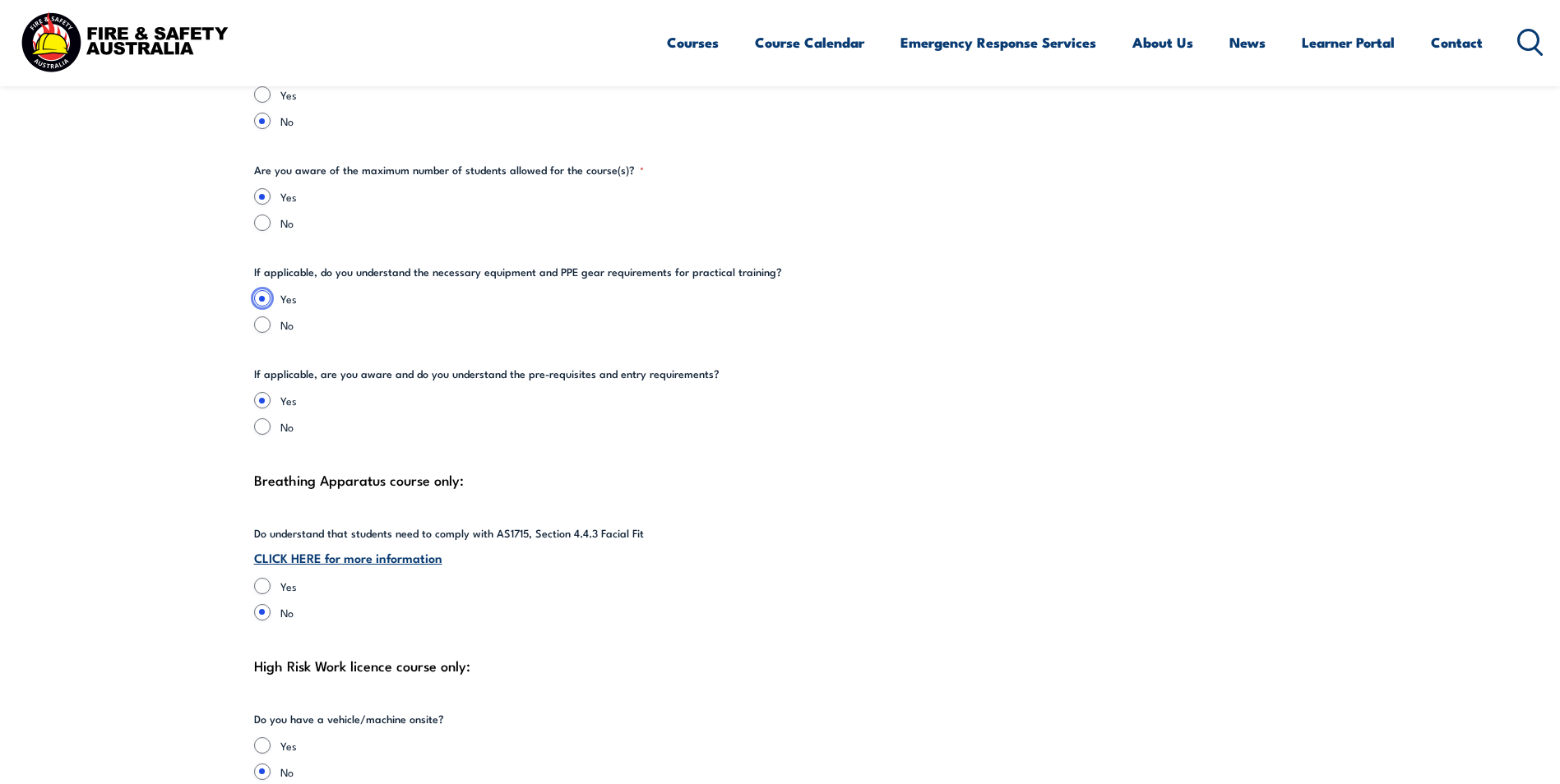
scroll to position [3699, 0]
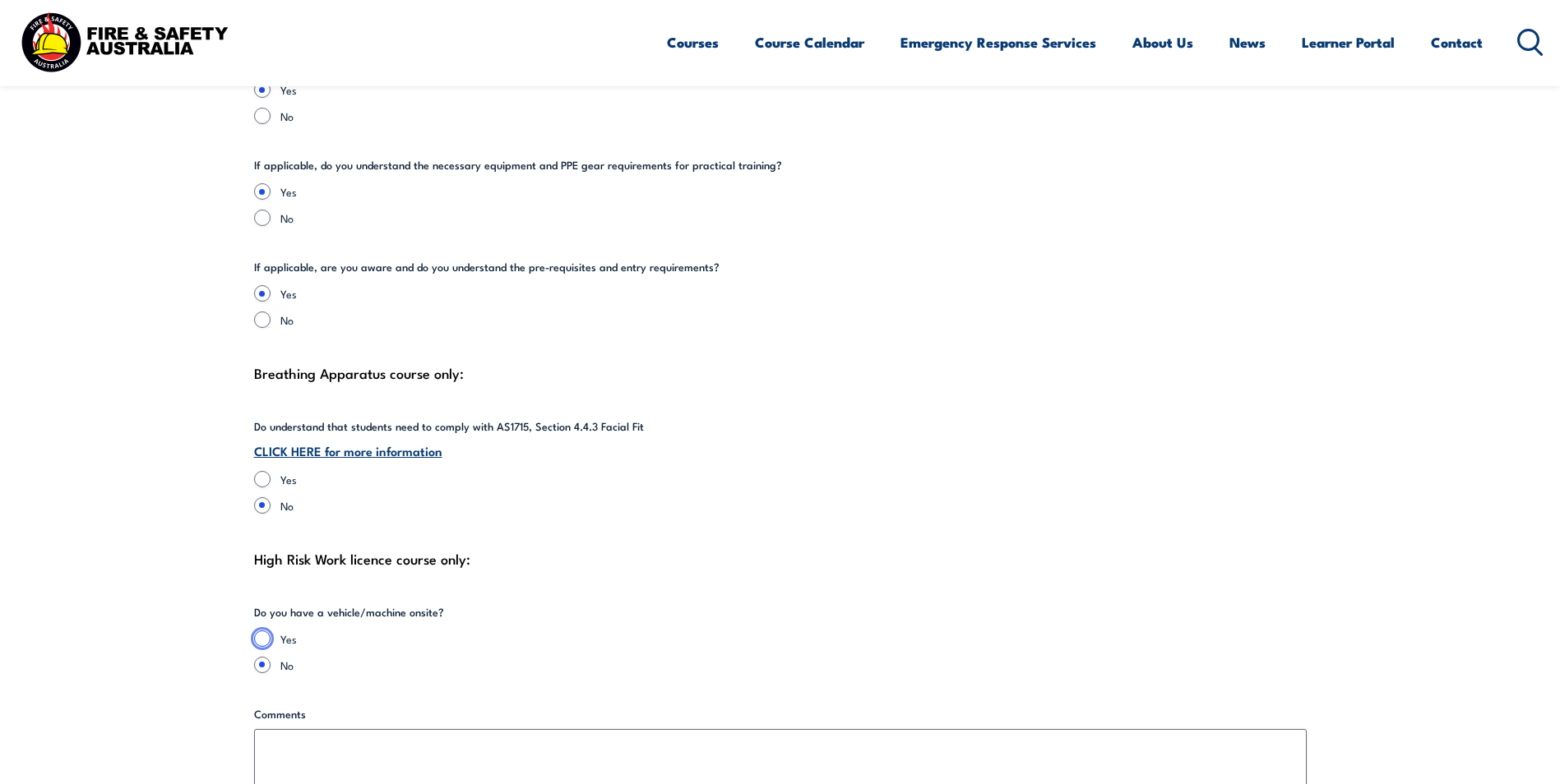
click at [263, 631] on input "Yes" at bounding box center [262, 639] width 16 height 16
radio input "true"
click at [259, 657] on input "No" at bounding box center [262, 665] width 16 height 16
radio input "true"
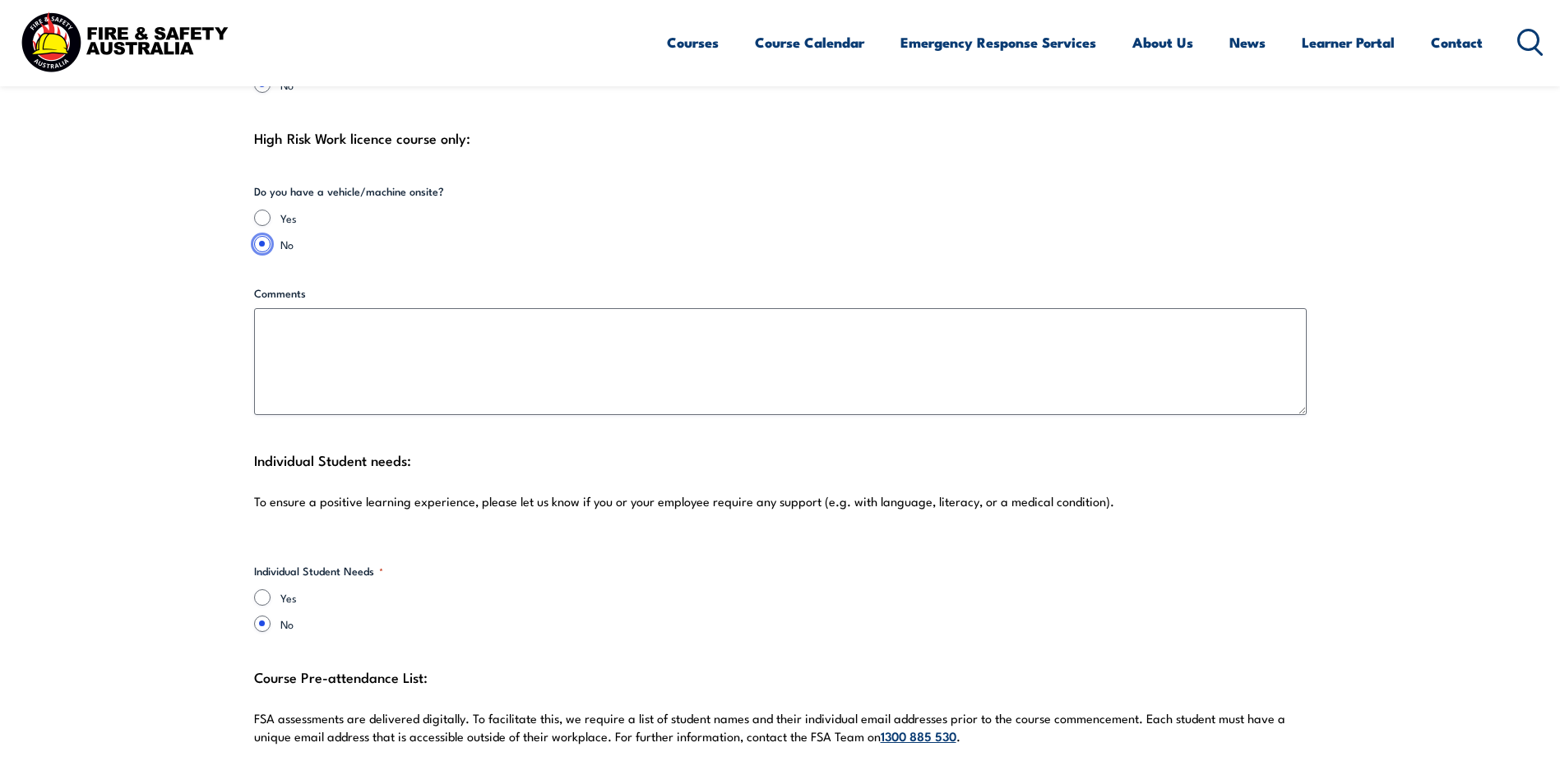
scroll to position [3864, 0]
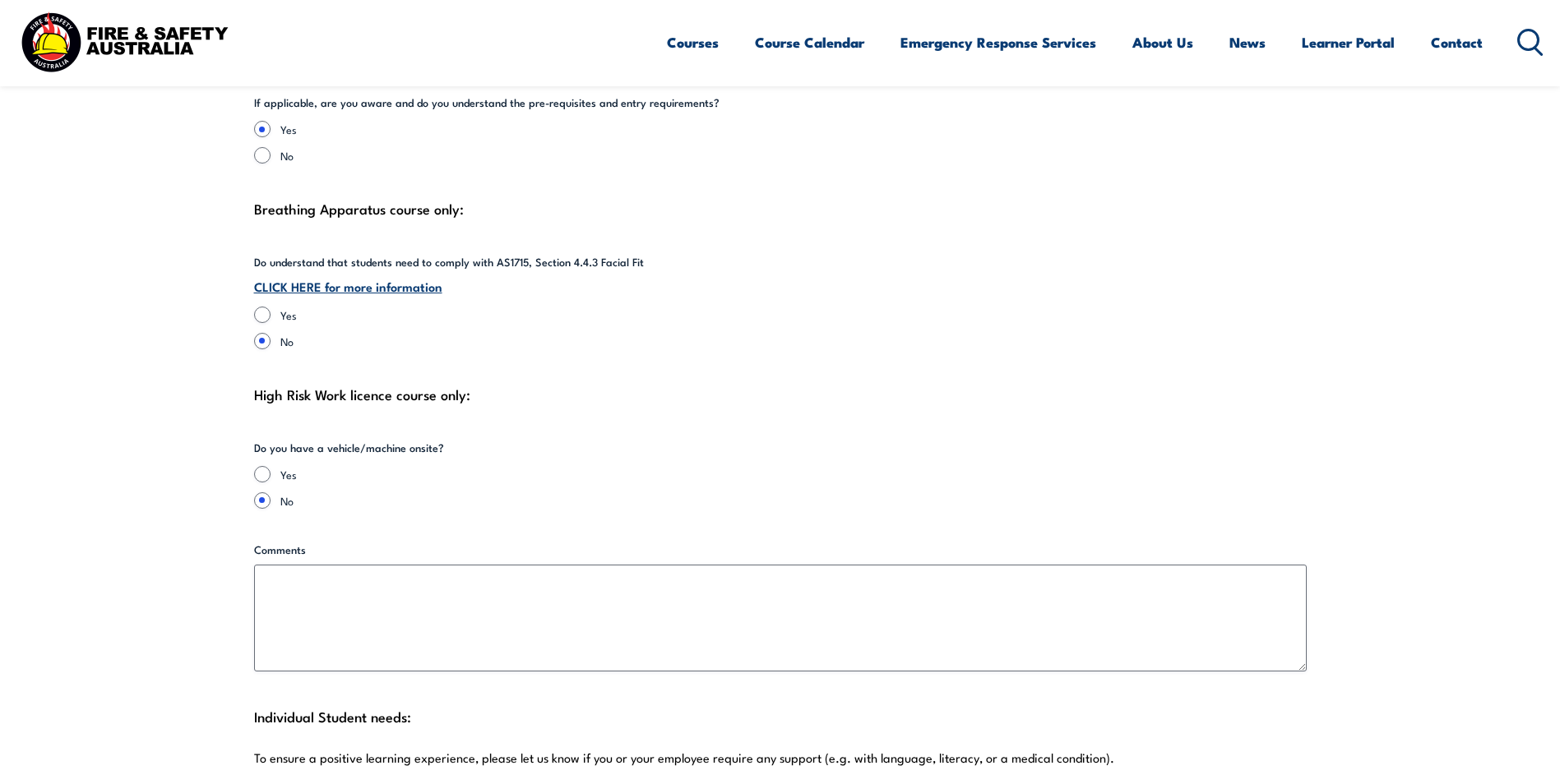
click at [290, 466] on label "Yes" at bounding box center [439, 474] width 316 height 16
click at [271, 466] on input "Yes" at bounding box center [262, 474] width 16 height 16
radio input "true"
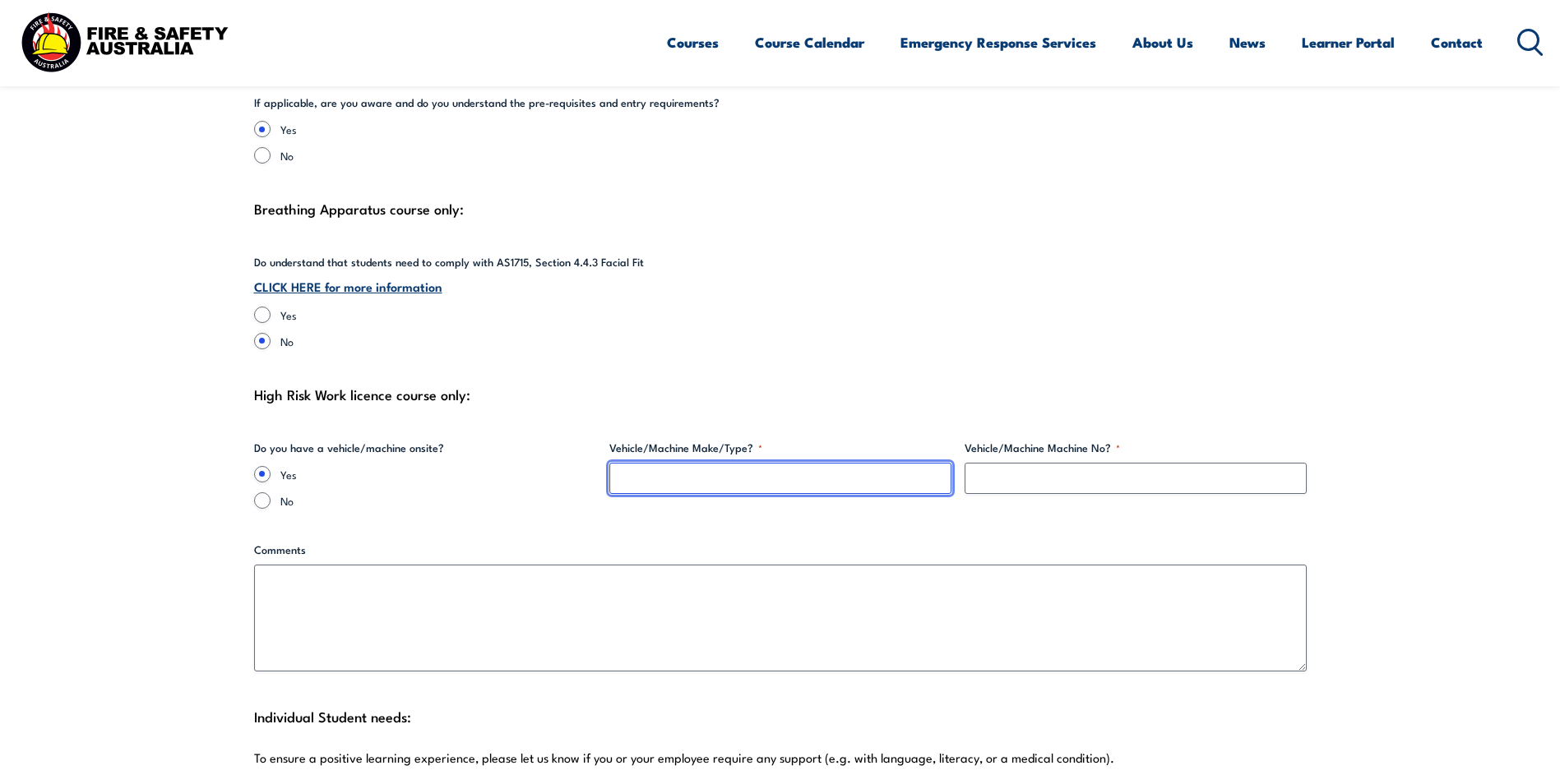
click at [709, 470] on input "Vehicle/Machine Make/Type? *" at bounding box center [781, 478] width 342 height 31
type input "Forklift"
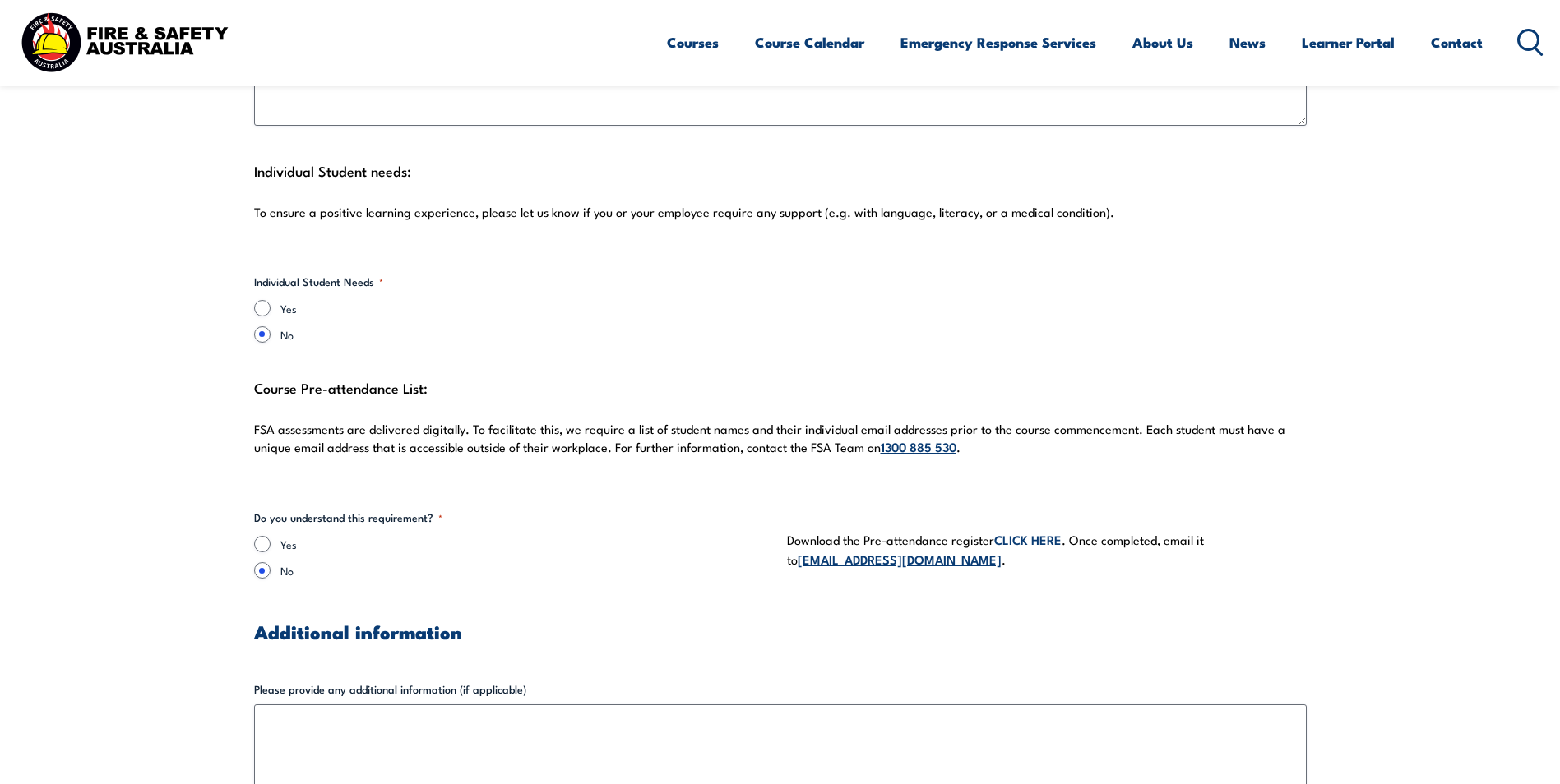
scroll to position [4439, 0]
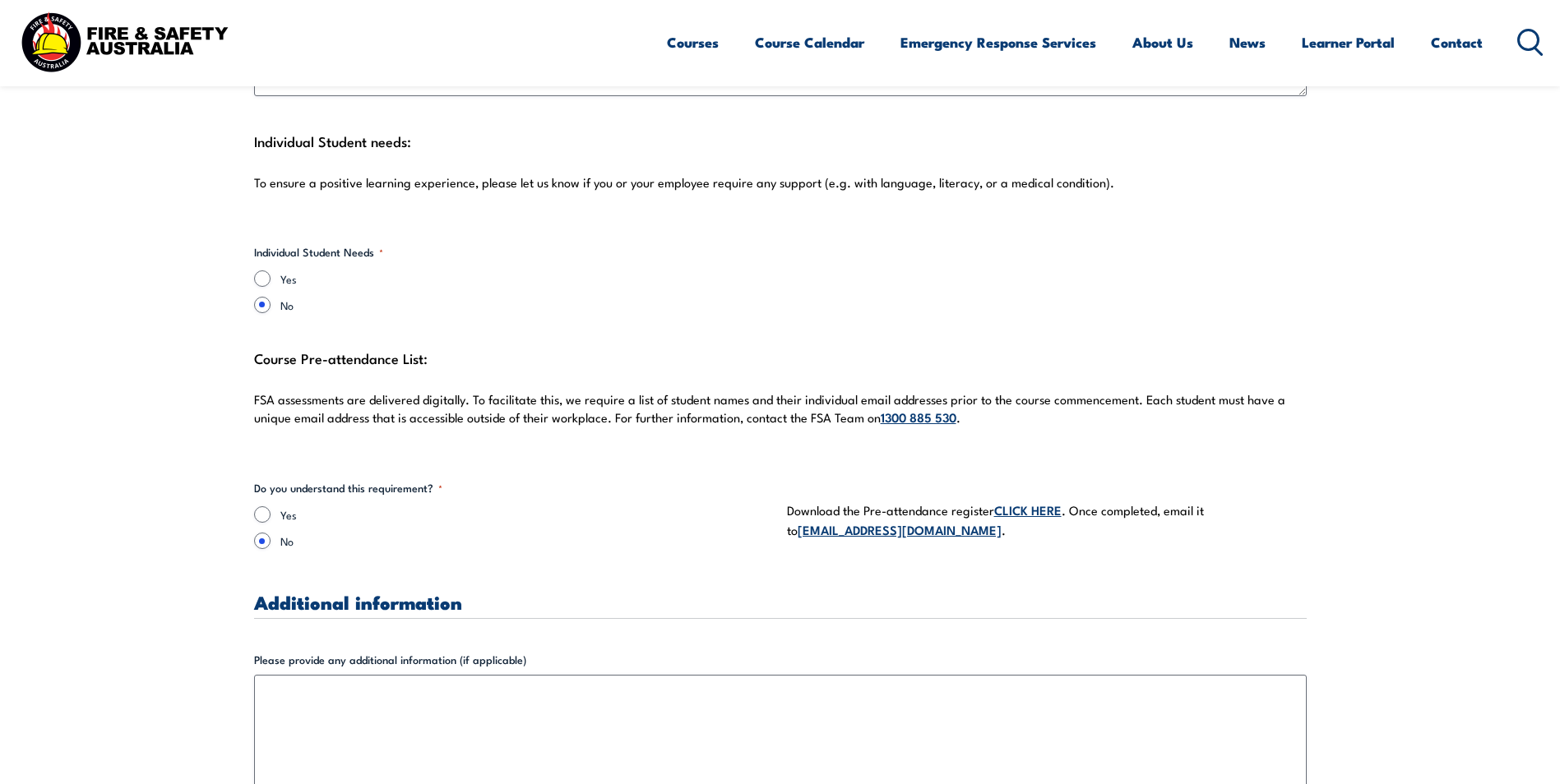
type input "Toyota"
click at [260, 506] on input "Yes" at bounding box center [262, 514] width 16 height 16
radio input "true"
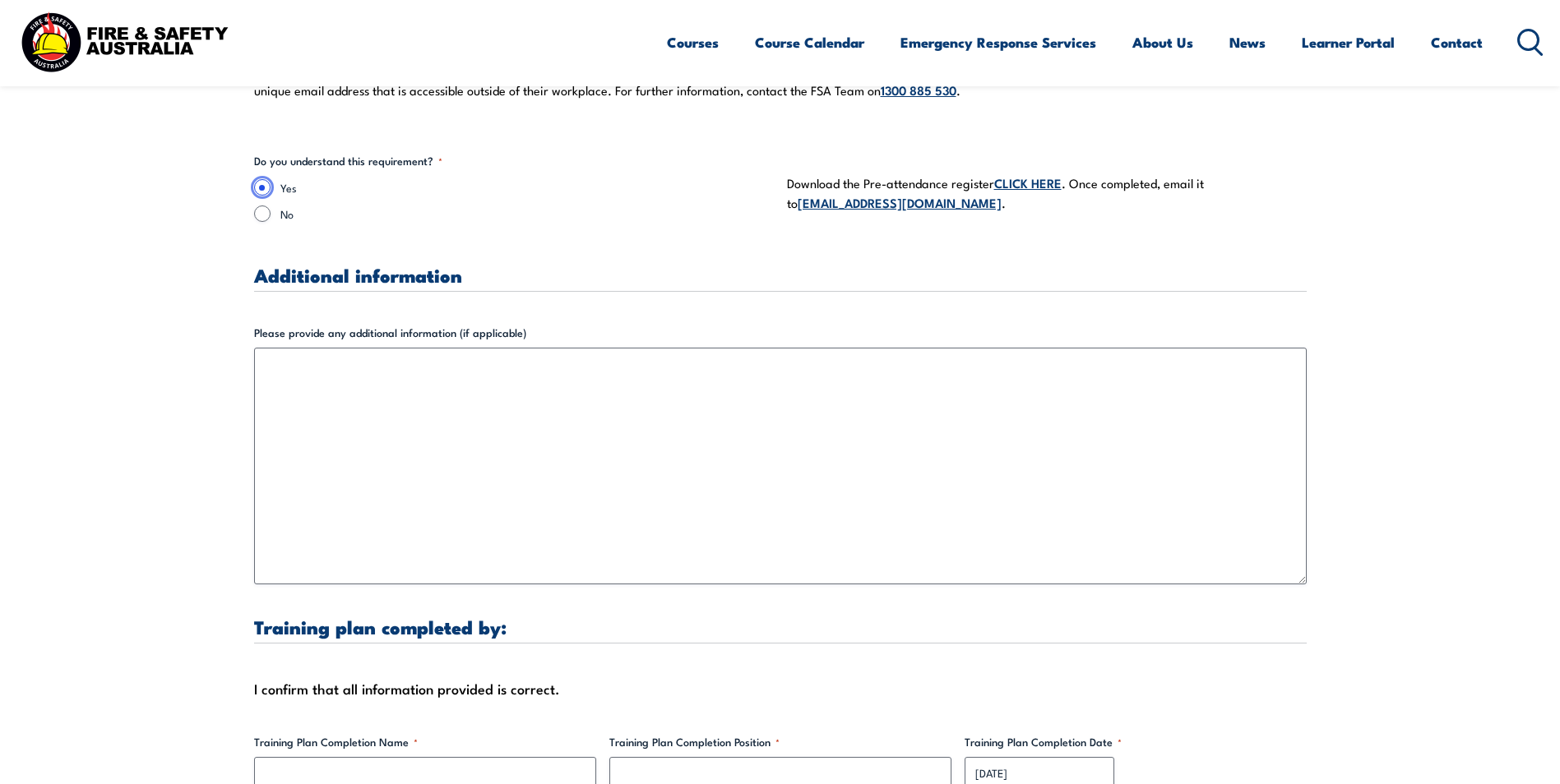
scroll to position [4768, 0]
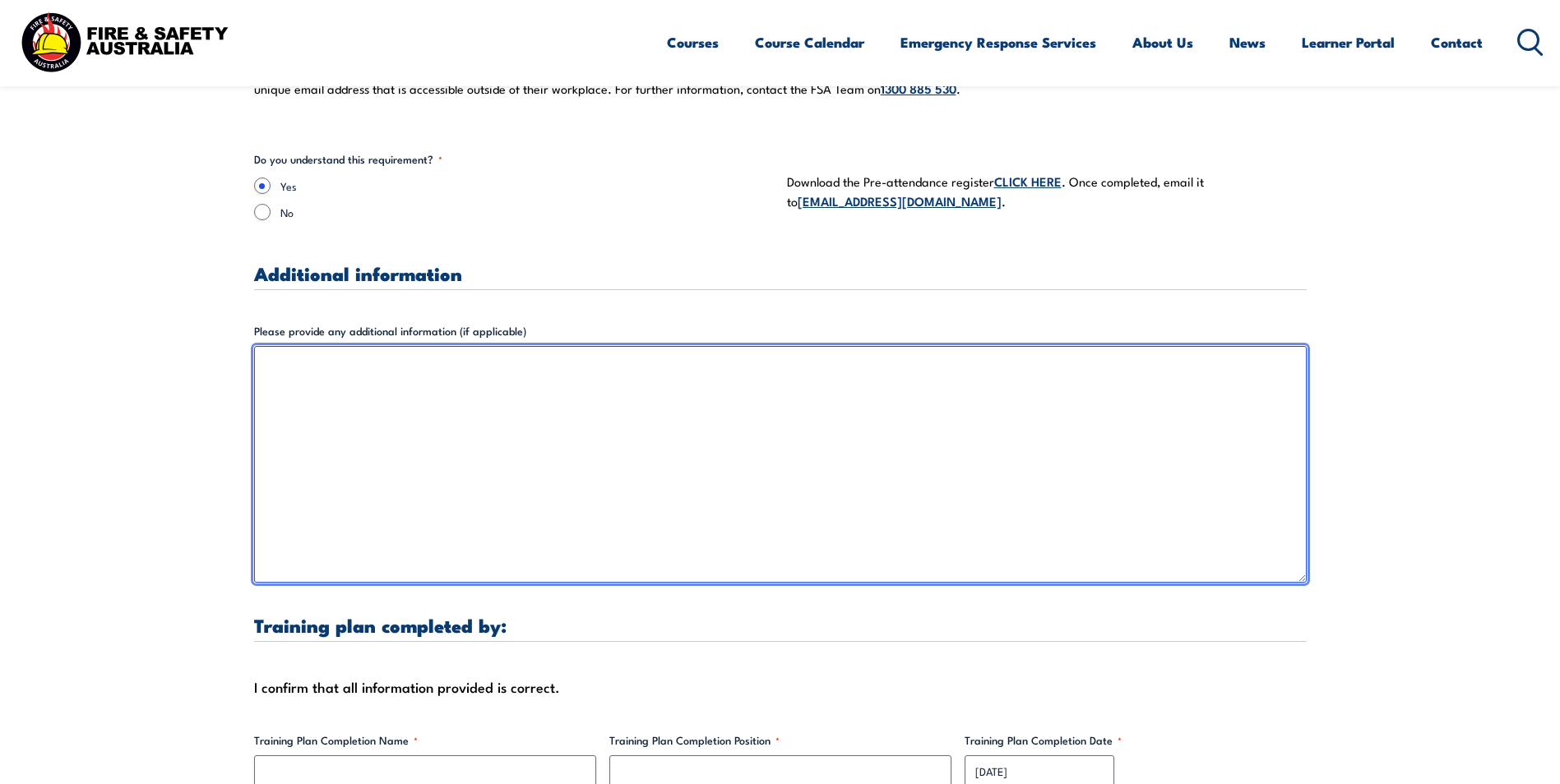
click at [591, 435] on textarea "Please provide any additional information (if applicable)" at bounding box center [780, 464] width 1053 height 237
drag, startPoint x: 361, startPoint y: 444, endPoint x: 338, endPoint y: 420, distance: 33.2
click at [361, 444] on textarea "Please provide any additional information (if applicable)" at bounding box center [780, 464] width 1053 height 237
click at [359, 404] on textarea "Attendees: [PERSON_NAME] - [EMAIL_ADDRESS][DOMAIN_NAME] [PERSON_NAME] - [EMAIL_…" at bounding box center [780, 464] width 1053 height 237
click at [450, 398] on textarea "Attendees: [PERSON_NAME] - [EMAIL_ADDRESS][DOMAIN_NAME] [PERSON_NAME] - [EMAIL_…" at bounding box center [780, 464] width 1053 height 237
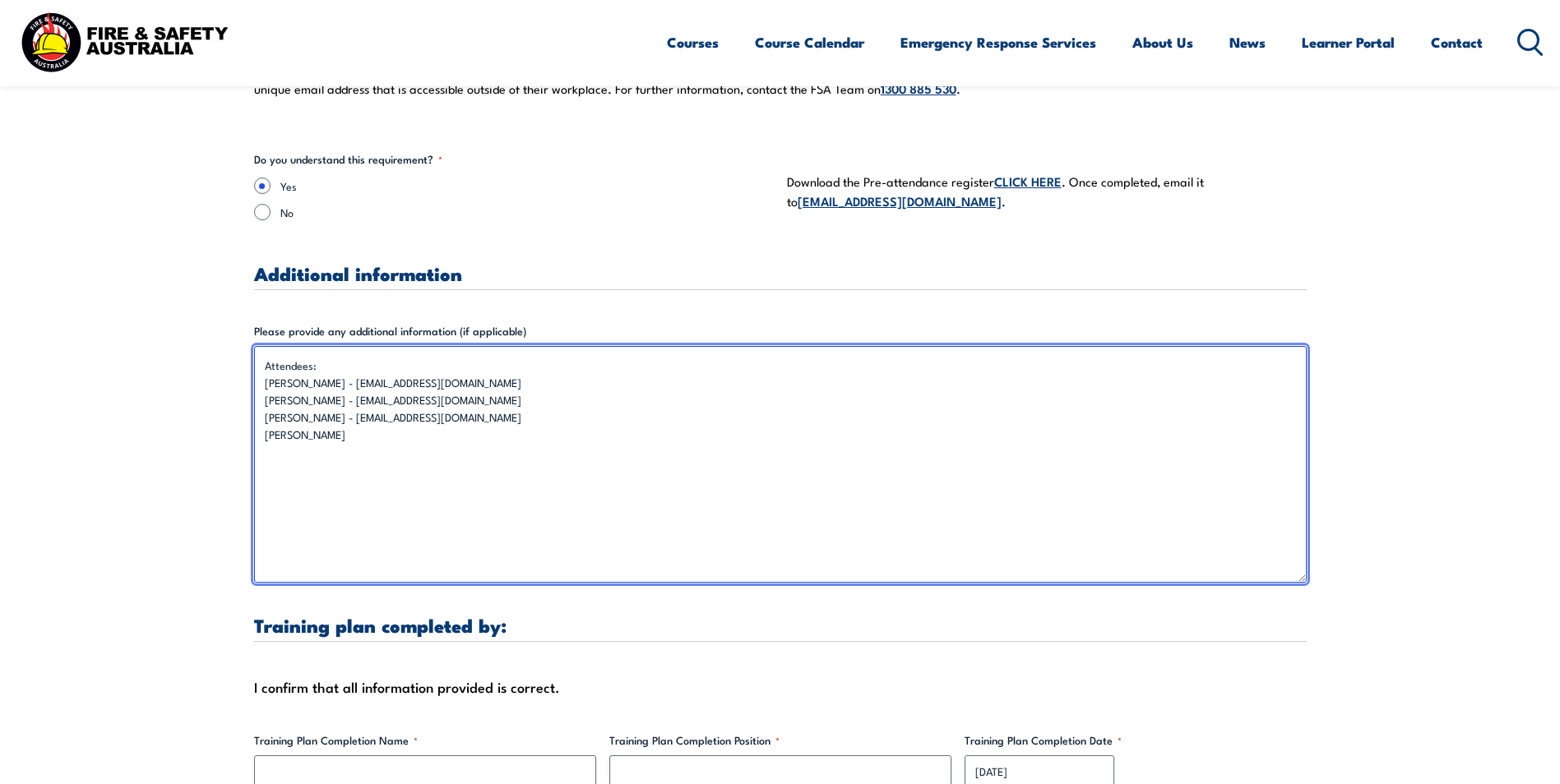
click at [324, 425] on textarea "Attendees: [PERSON_NAME] - [EMAIL_ADDRESS][DOMAIN_NAME] [PERSON_NAME] - [EMAIL_…" at bounding box center [780, 464] width 1053 height 237
click at [346, 423] on textarea "Attendees: [PERSON_NAME] - [EMAIL_ADDRESS][DOMAIN_NAME] [PERSON_NAME] - [EMAIL_…" at bounding box center [780, 464] width 1053 height 237
click at [288, 452] on textarea "Attendees: [PERSON_NAME] - [EMAIL_ADDRESS][DOMAIN_NAME] [PERSON_NAME] - [EMAIL_…" at bounding box center [780, 464] width 1053 height 237
click at [412, 438] on textarea "Attendees: [PERSON_NAME] - [EMAIL_ADDRESS][DOMAIN_NAME] [PERSON_NAME] - [EMAIL_…" at bounding box center [780, 464] width 1053 height 237
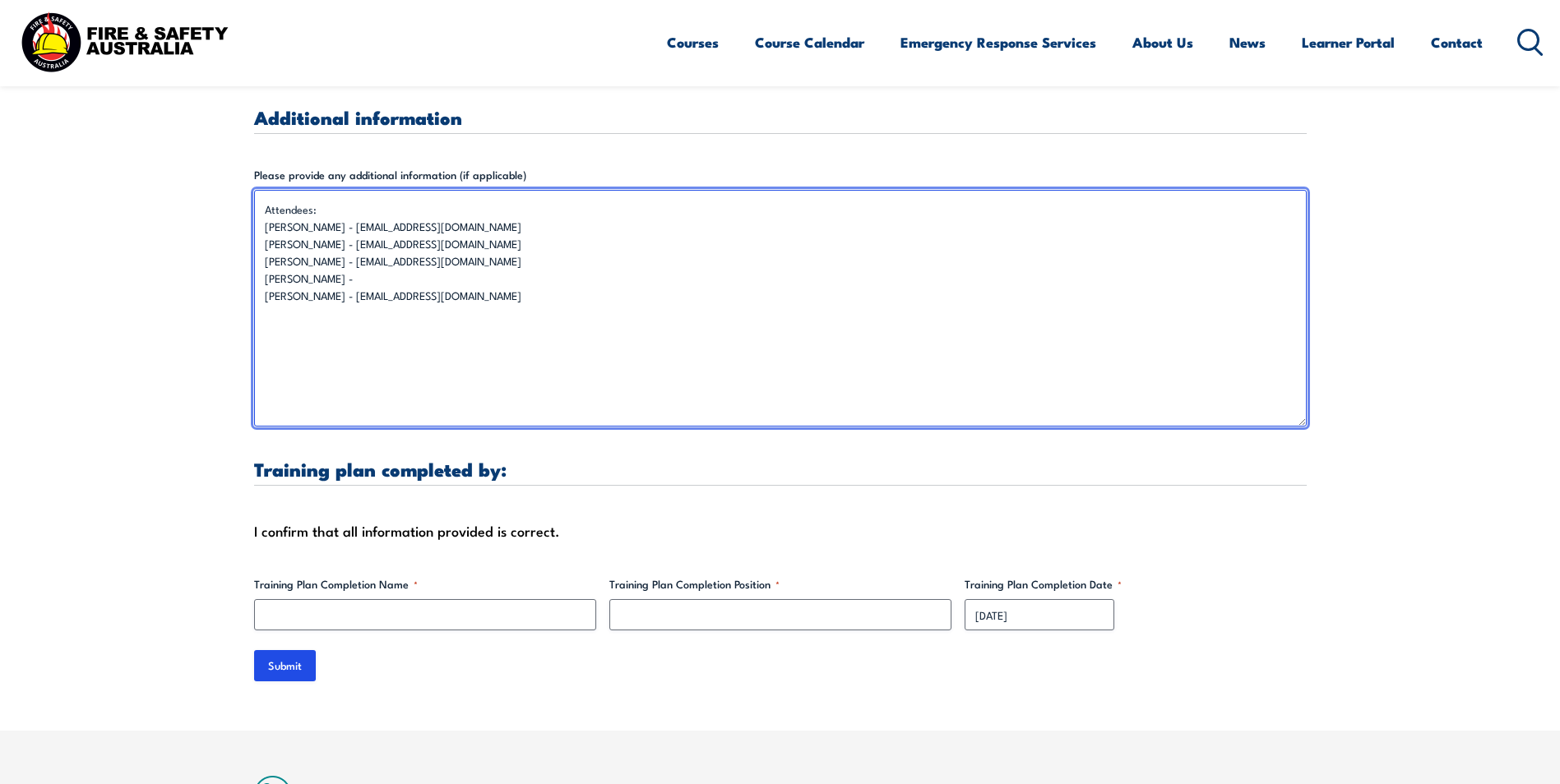
scroll to position [4932, 0]
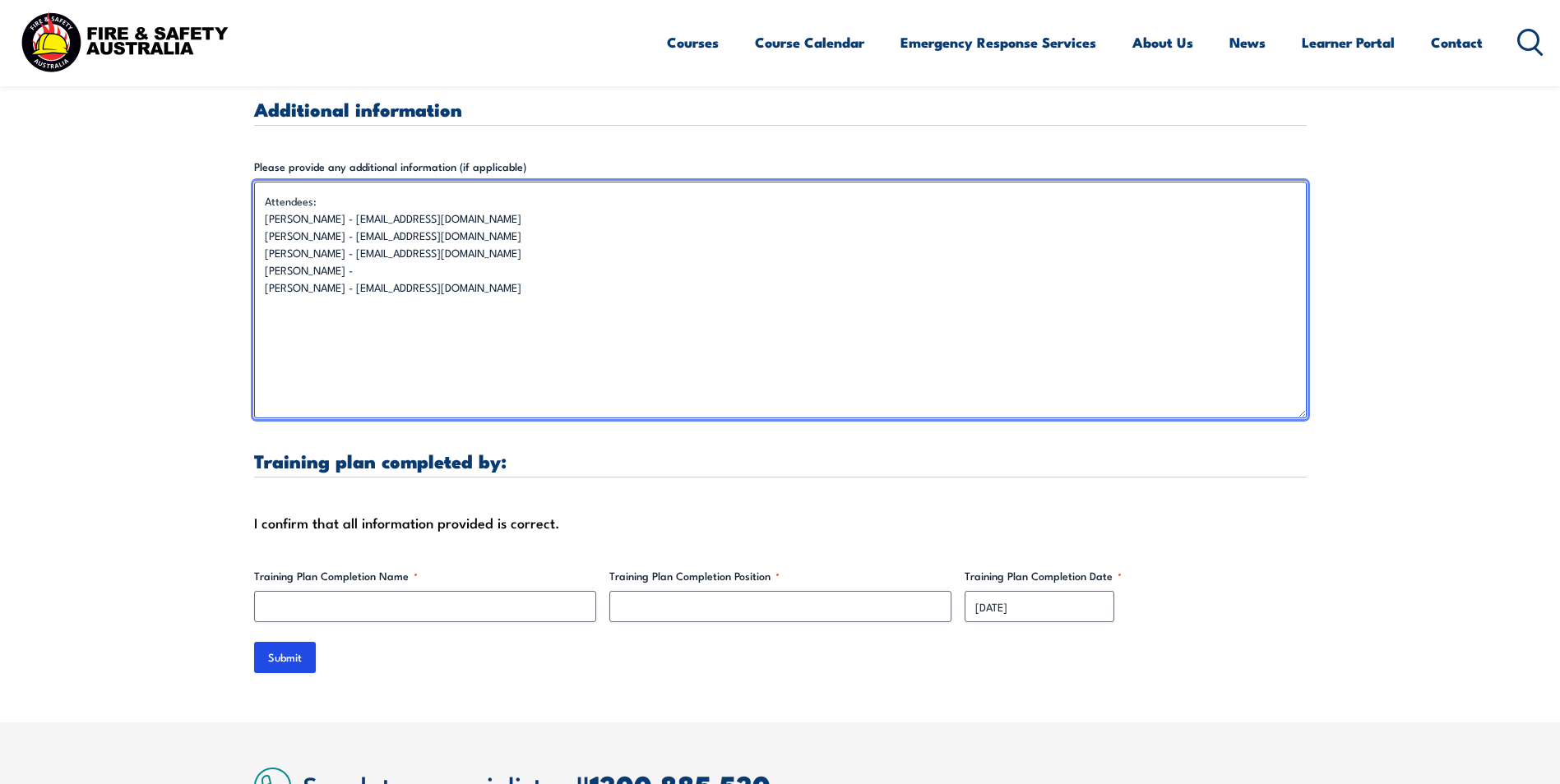
type textarea "Attendees: [PERSON_NAME] - [EMAIL_ADDRESS][DOMAIN_NAME] [PERSON_NAME] - [EMAIL_…"
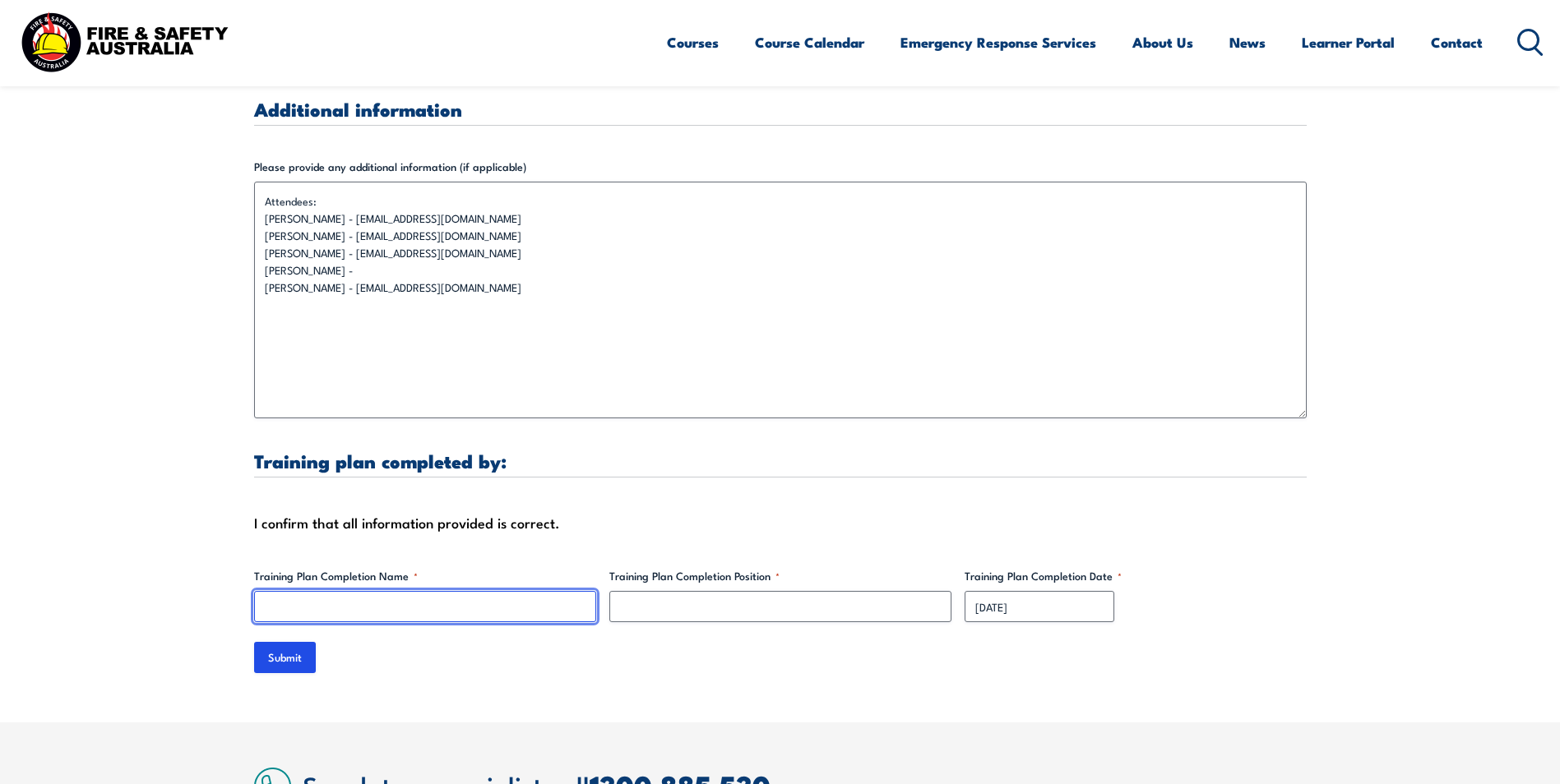
click at [365, 591] on input "Training Plan Completion Name *" at bounding box center [425, 606] width 342 height 31
type input "[PERSON_NAME]"
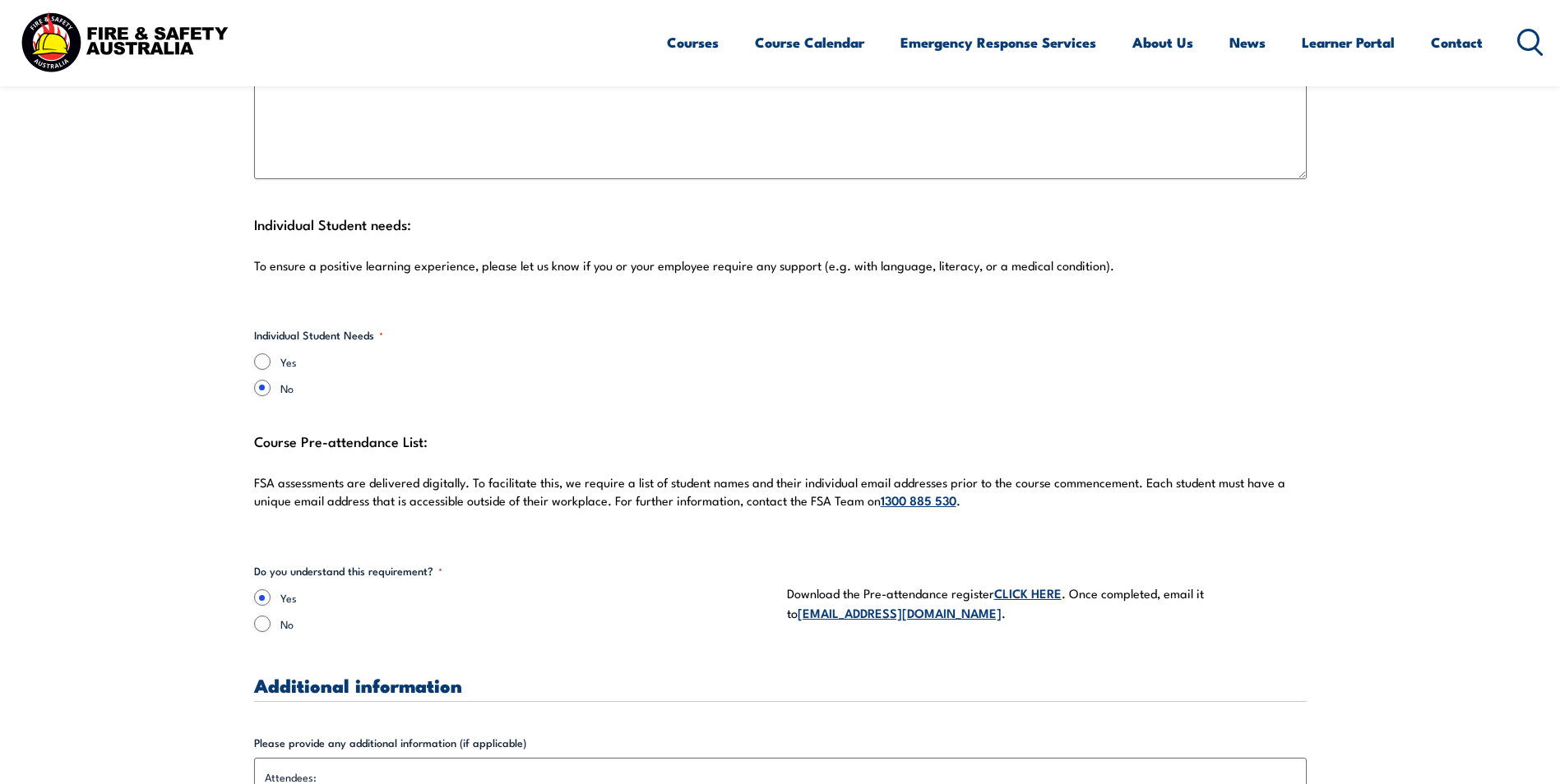
scroll to position [4357, 0]
type input "Office Manager"
